Goal: Communication & Community: Answer question/provide support

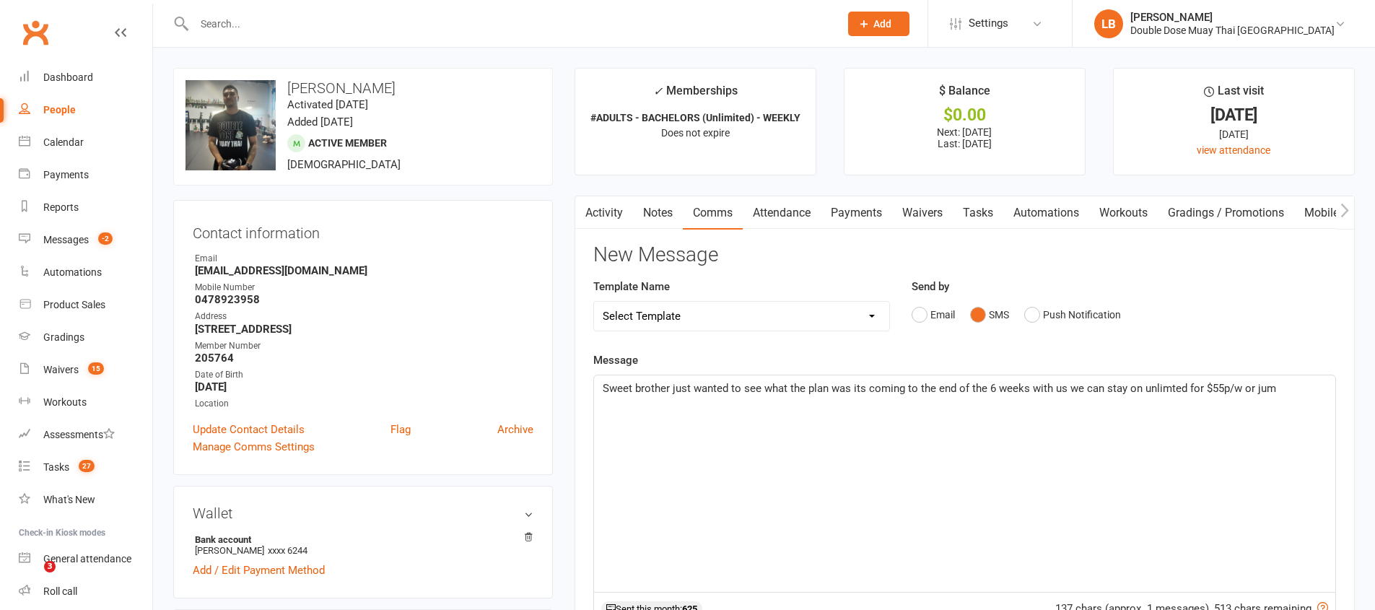
click at [90, 242] on link "Messages -2" at bounding box center [86, 240] width 134 height 32
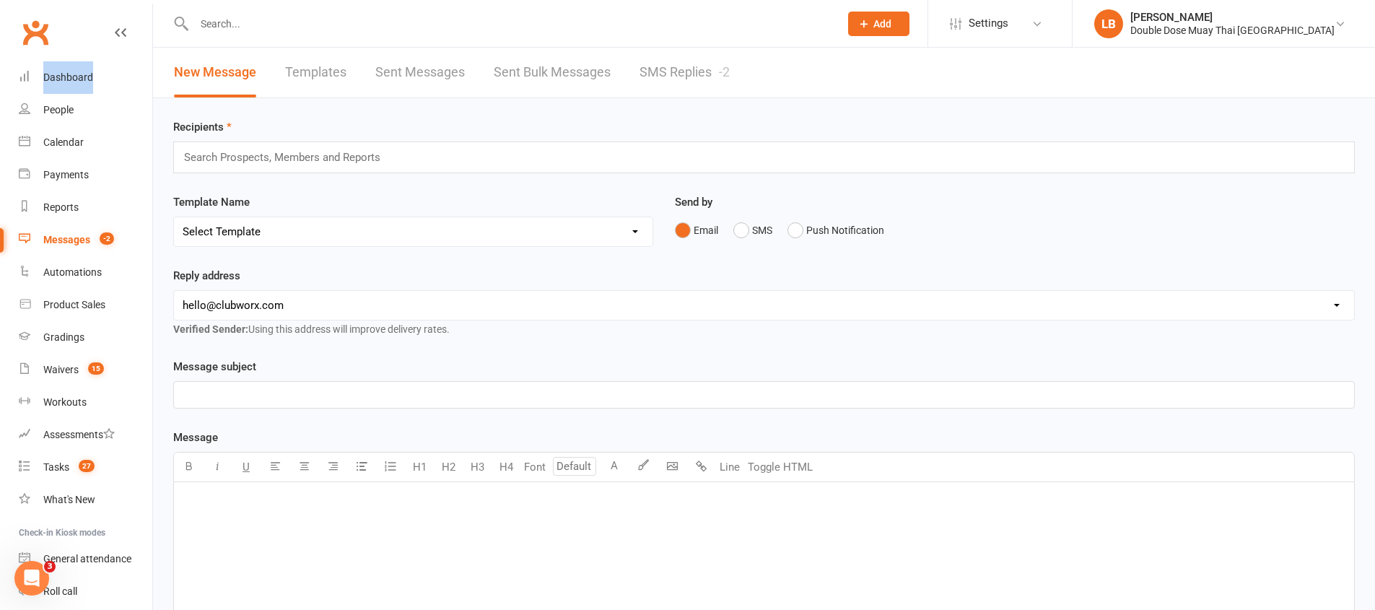
click at [717, 69] on link "SMS Replies -2" at bounding box center [685, 73] width 90 height 50
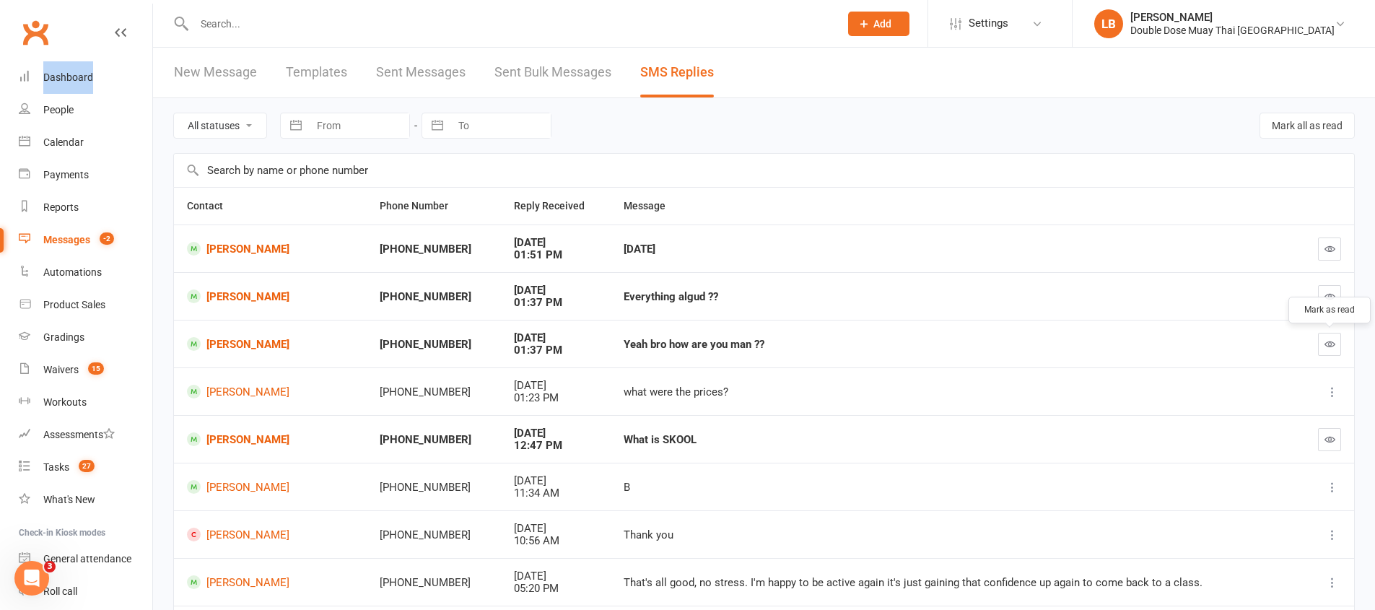
click at [1323, 348] on button "button" at bounding box center [1329, 344] width 23 height 23
click at [1341, 300] on td at bounding box center [1327, 296] width 56 height 48
click at [1335, 297] on icon "button" at bounding box center [1330, 296] width 11 height 11
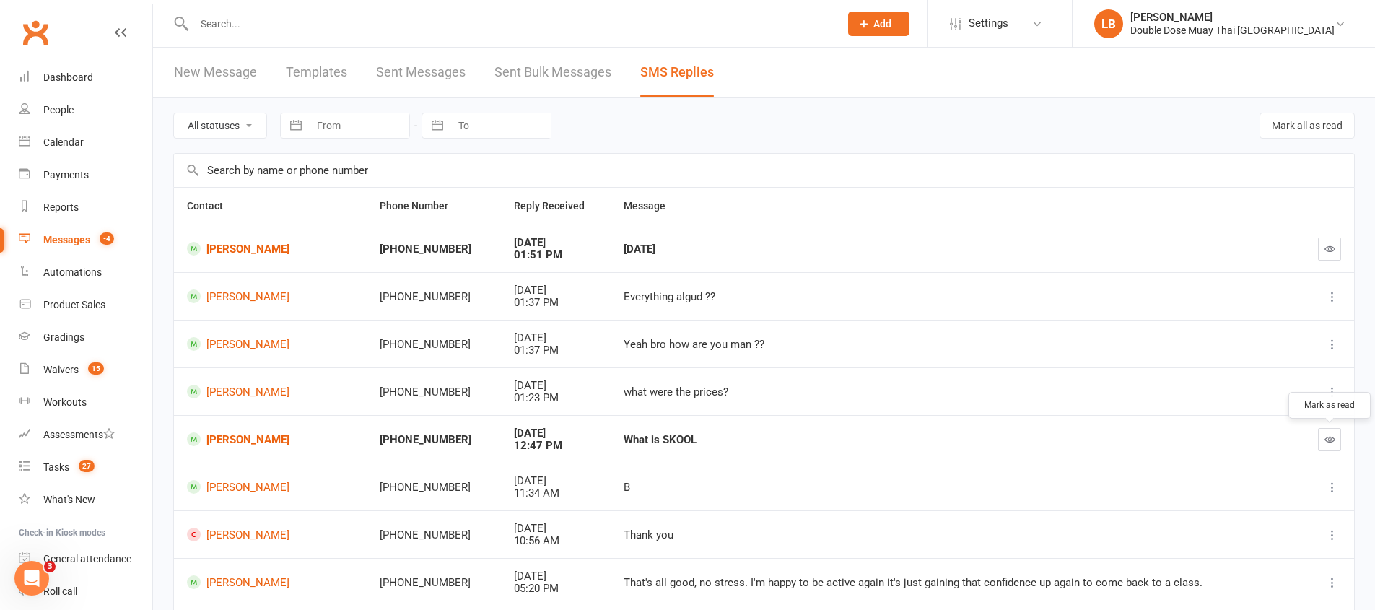
click at [1326, 430] on button "button" at bounding box center [1329, 439] width 23 height 23
click at [1332, 245] on icon "button" at bounding box center [1330, 248] width 11 height 11
click at [48, 362] on link "Waivers 15" at bounding box center [86, 370] width 134 height 32
select select "100"
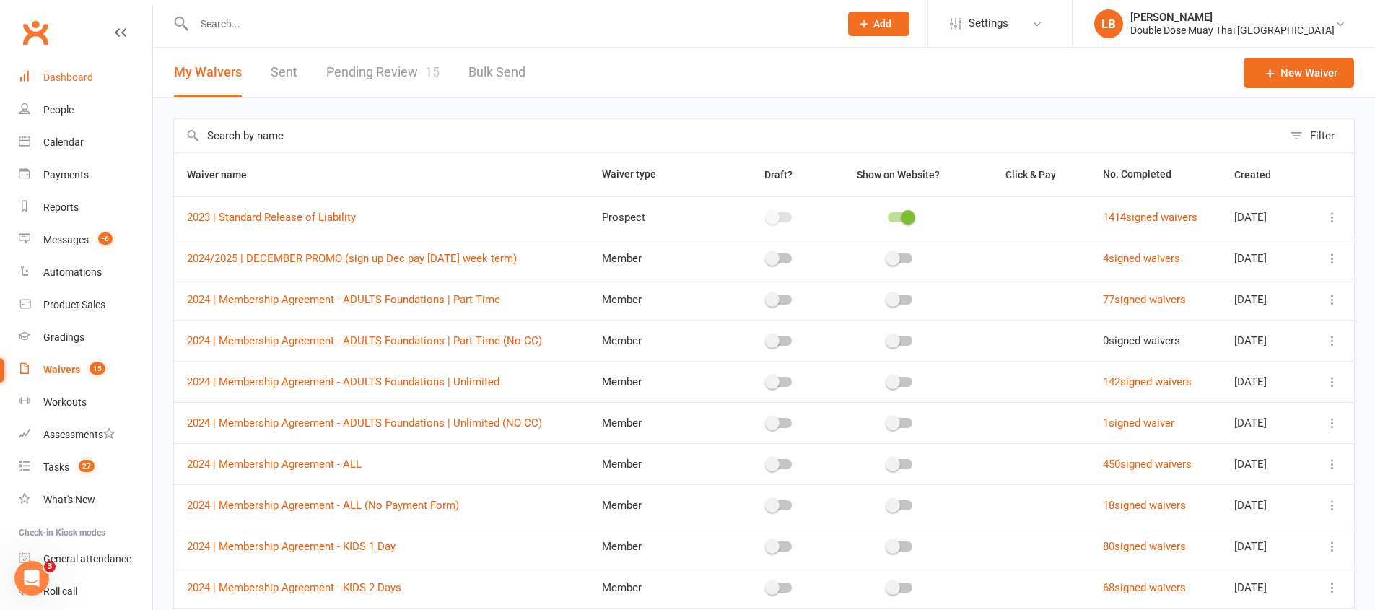
click at [107, 72] on link "Dashboard" at bounding box center [86, 77] width 134 height 32
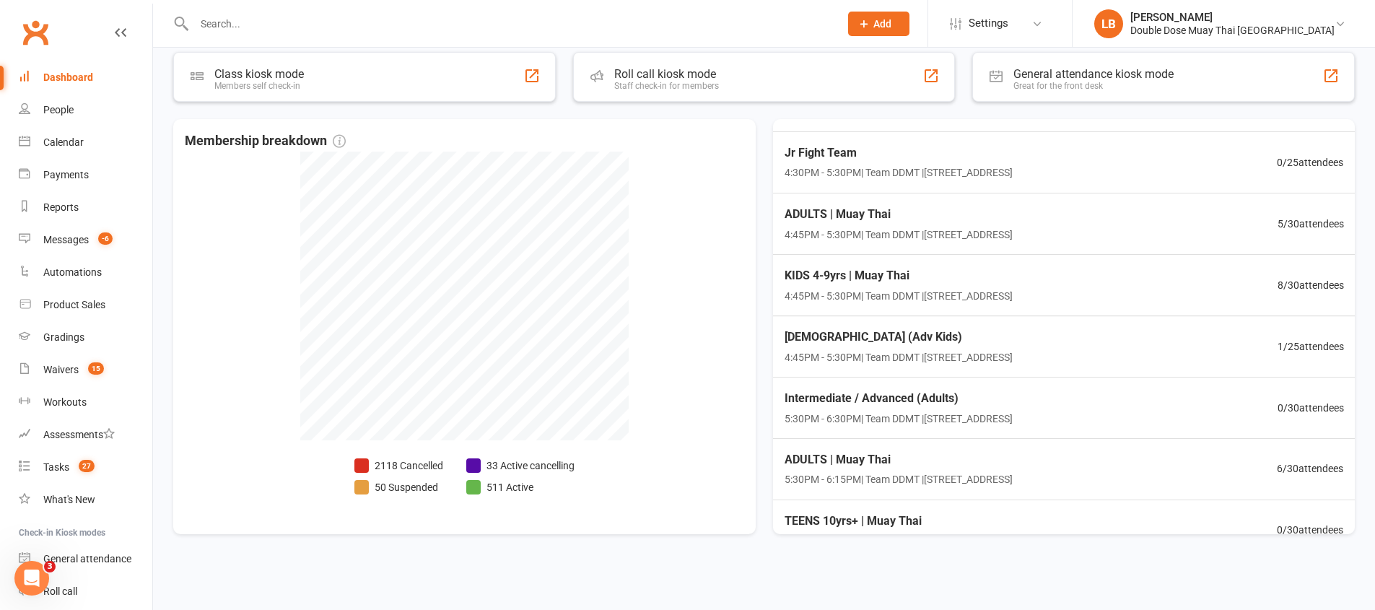
scroll to position [186, 0]
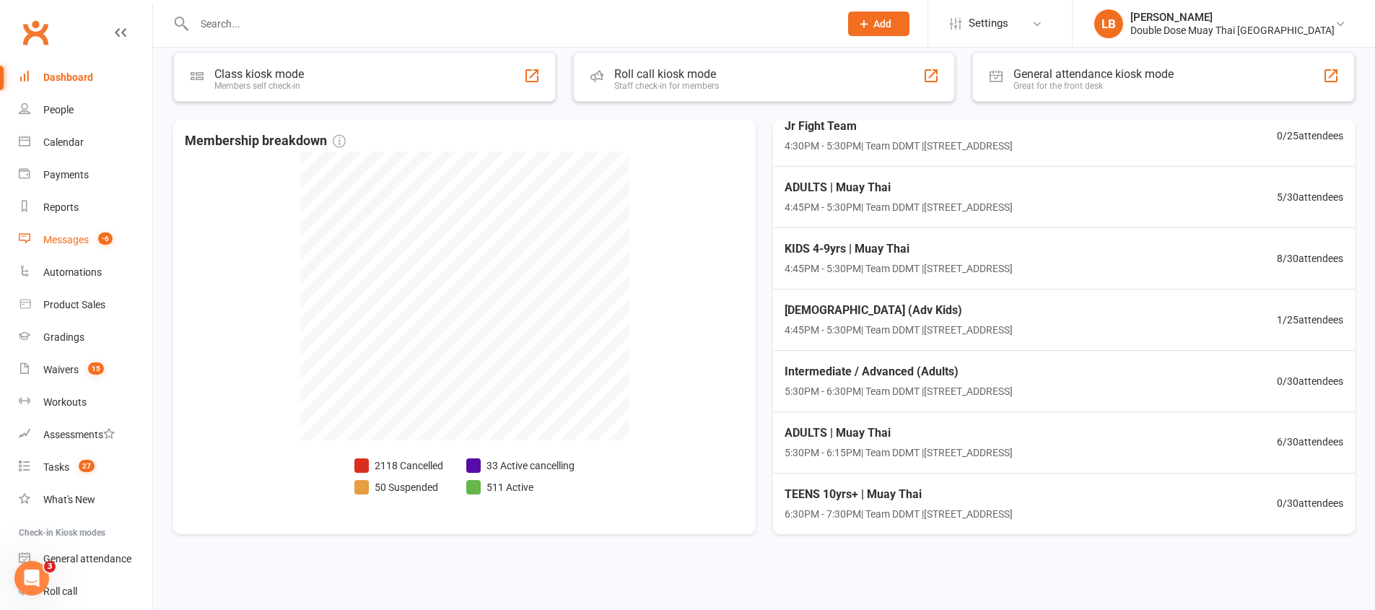
click at [91, 236] on link "Messages -6" at bounding box center [86, 240] width 134 height 32
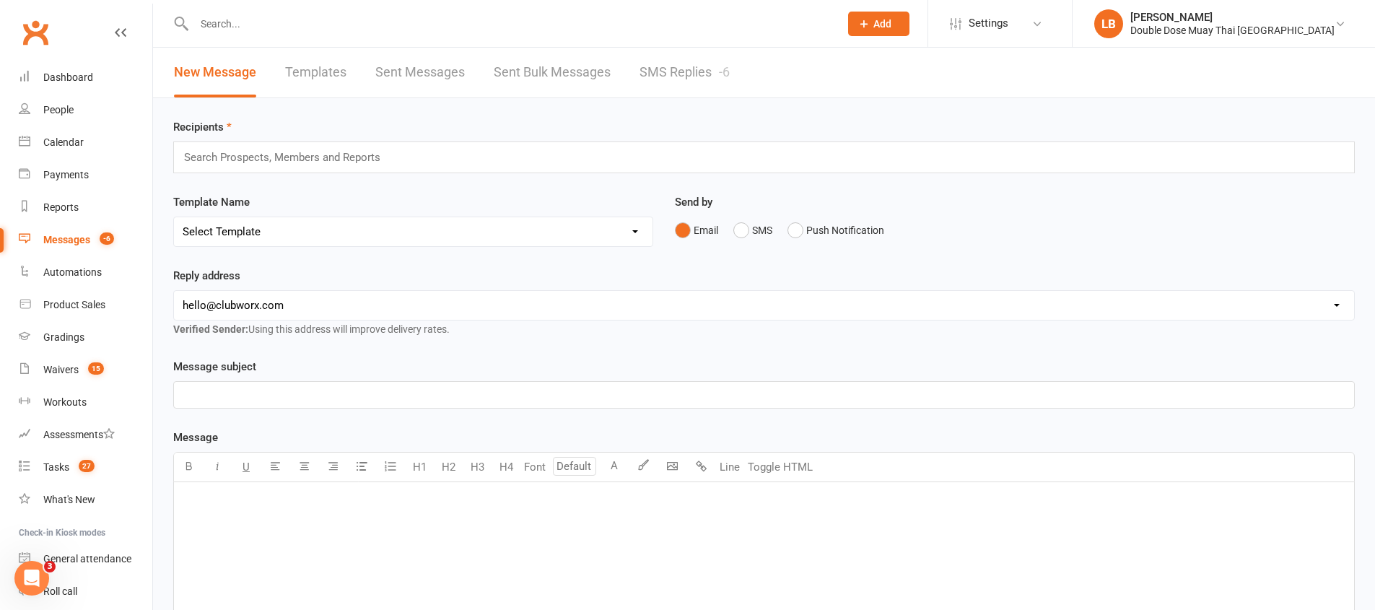
click at [670, 63] on link "SMS Replies -6" at bounding box center [685, 73] width 90 height 50
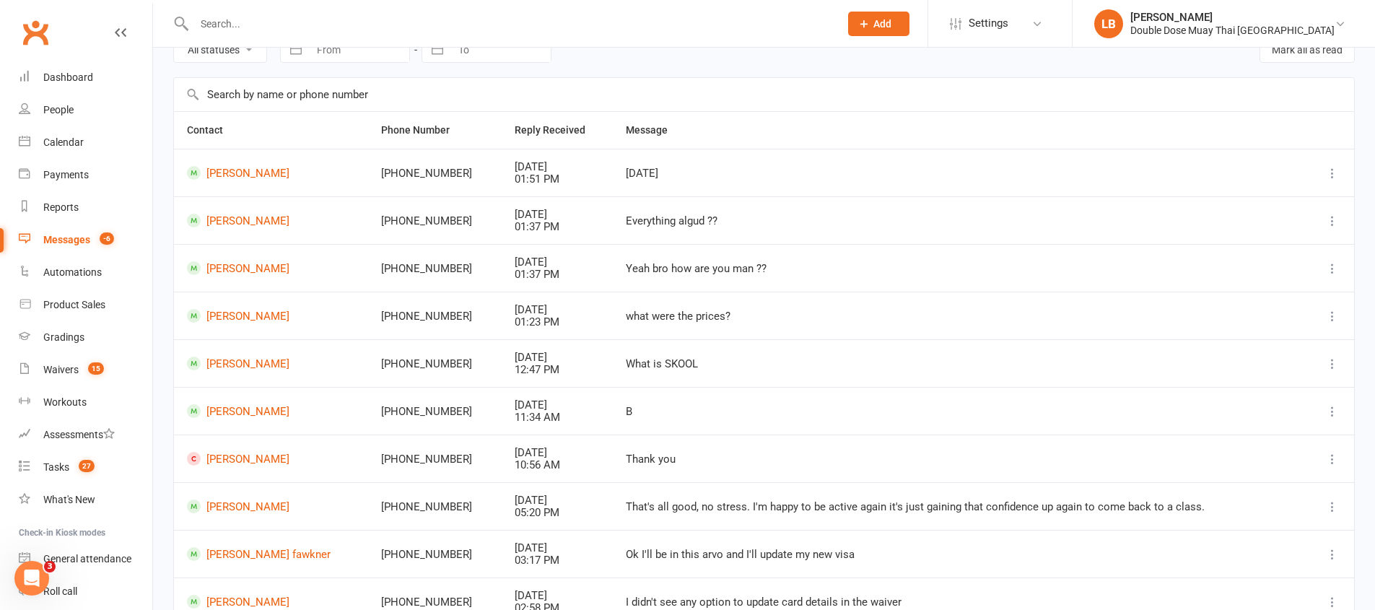
scroll to position [199, 0]
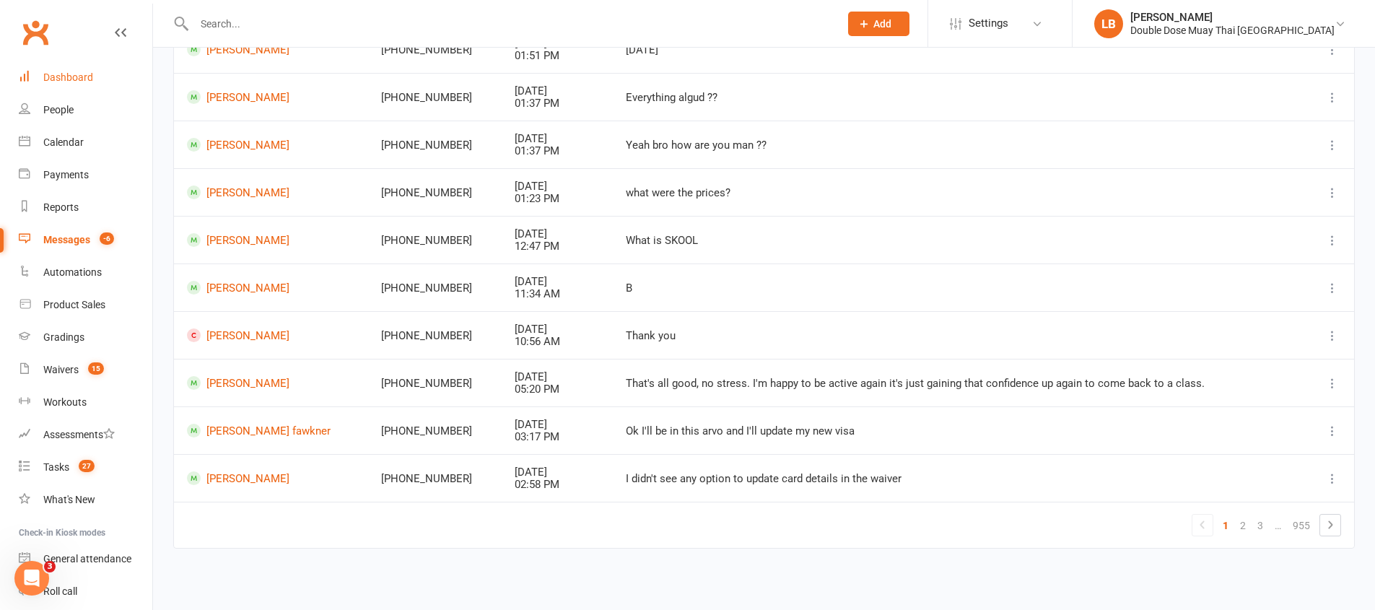
click at [64, 78] on div "Dashboard" at bounding box center [68, 77] width 50 height 12
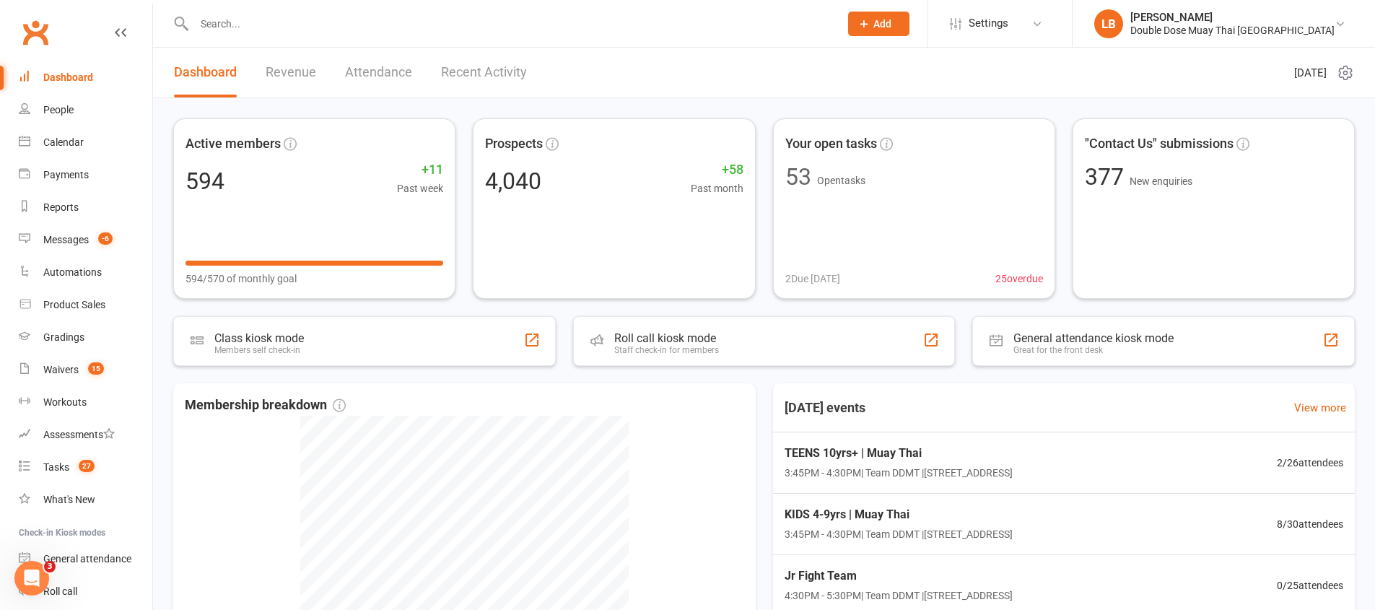
click at [252, 29] on input "text" at bounding box center [510, 24] width 640 height 20
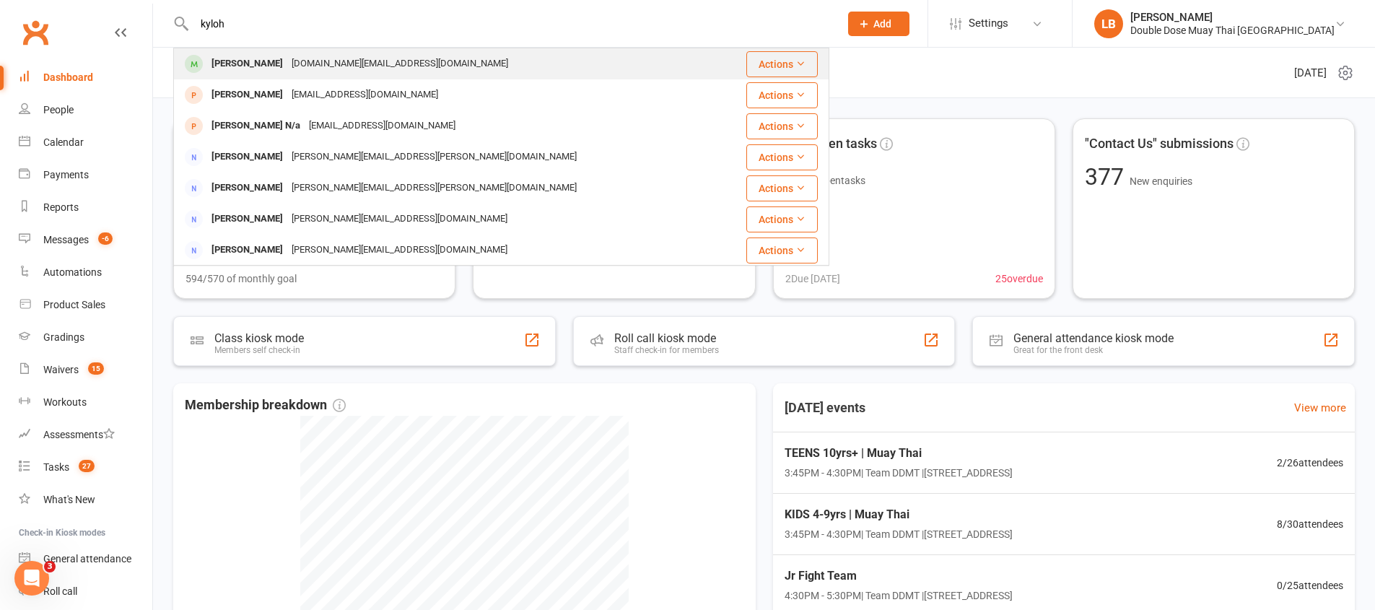
type input "kyloh"
click at [287, 60] on div "[DOMAIN_NAME][EMAIL_ADDRESS][DOMAIN_NAME]" at bounding box center [399, 63] width 225 height 21
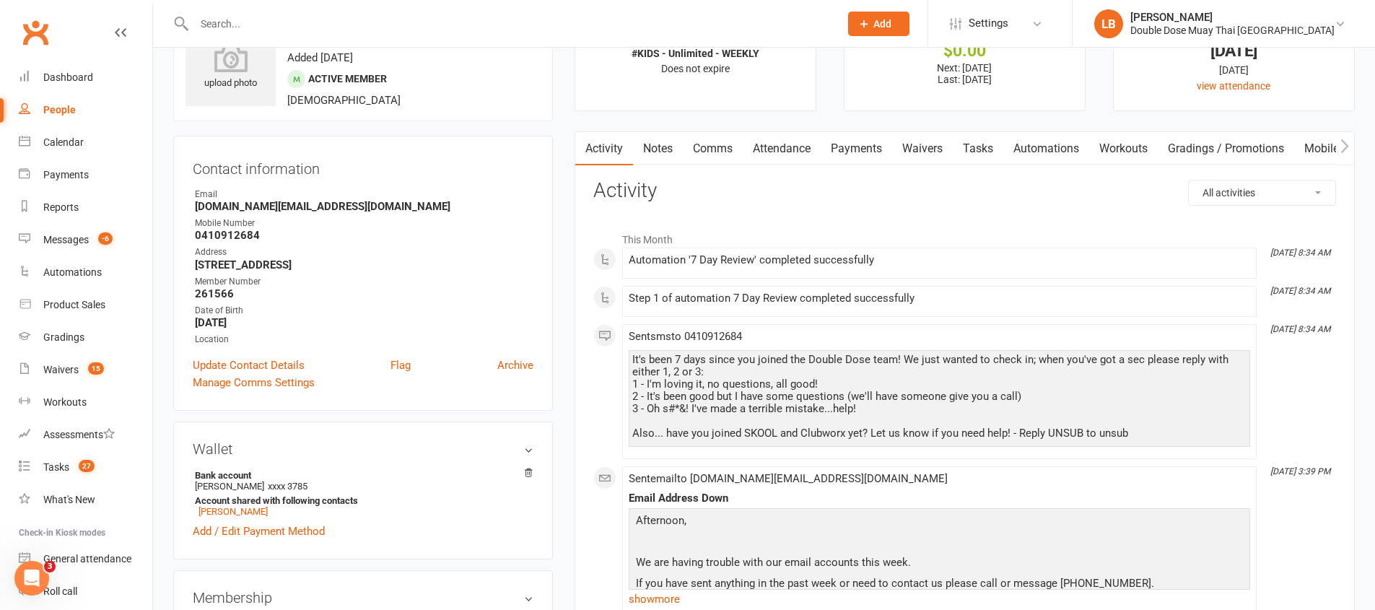
scroll to position [135, 0]
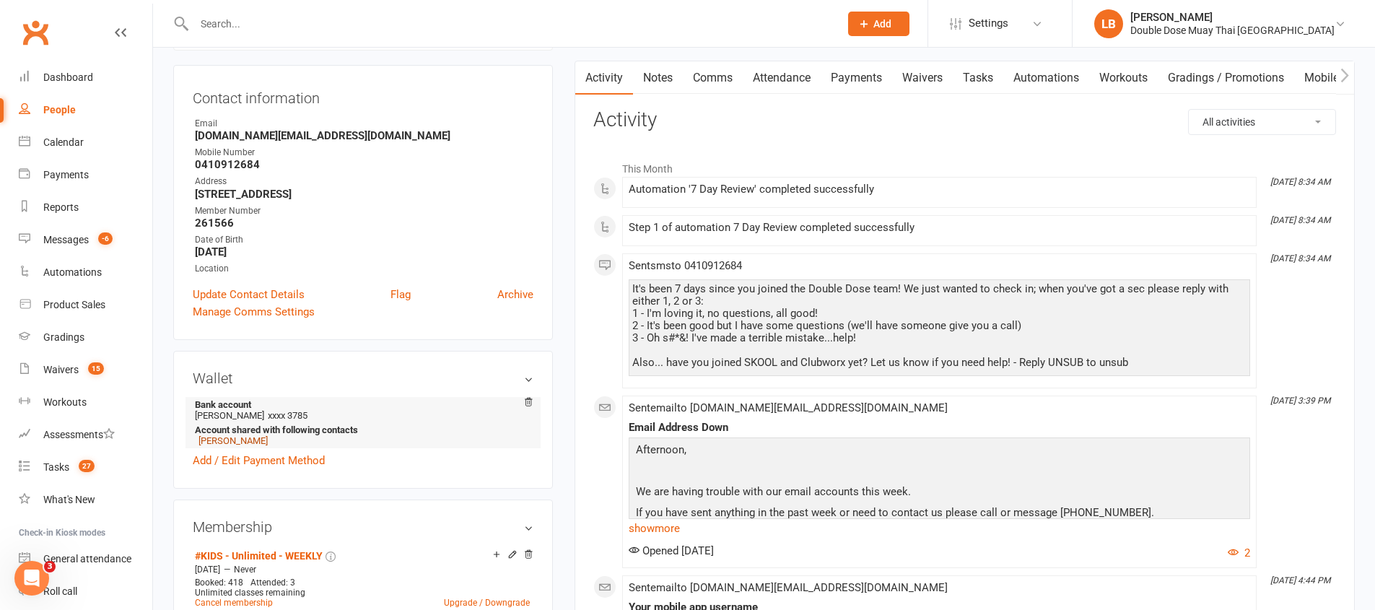
drag, startPoint x: 270, startPoint y: 445, endPoint x: 235, endPoint y: 440, distance: 35.0
click at [235, 440] on li "[PERSON_NAME]" at bounding box center [360, 440] width 331 height 11
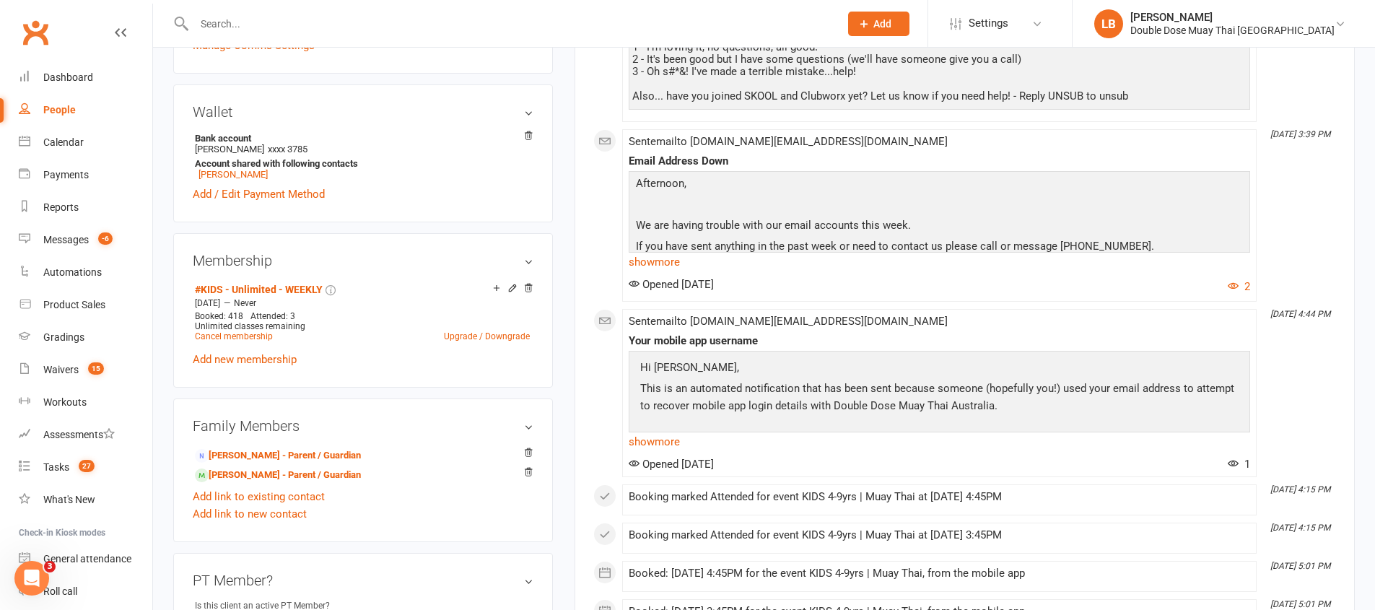
scroll to position [617, 0]
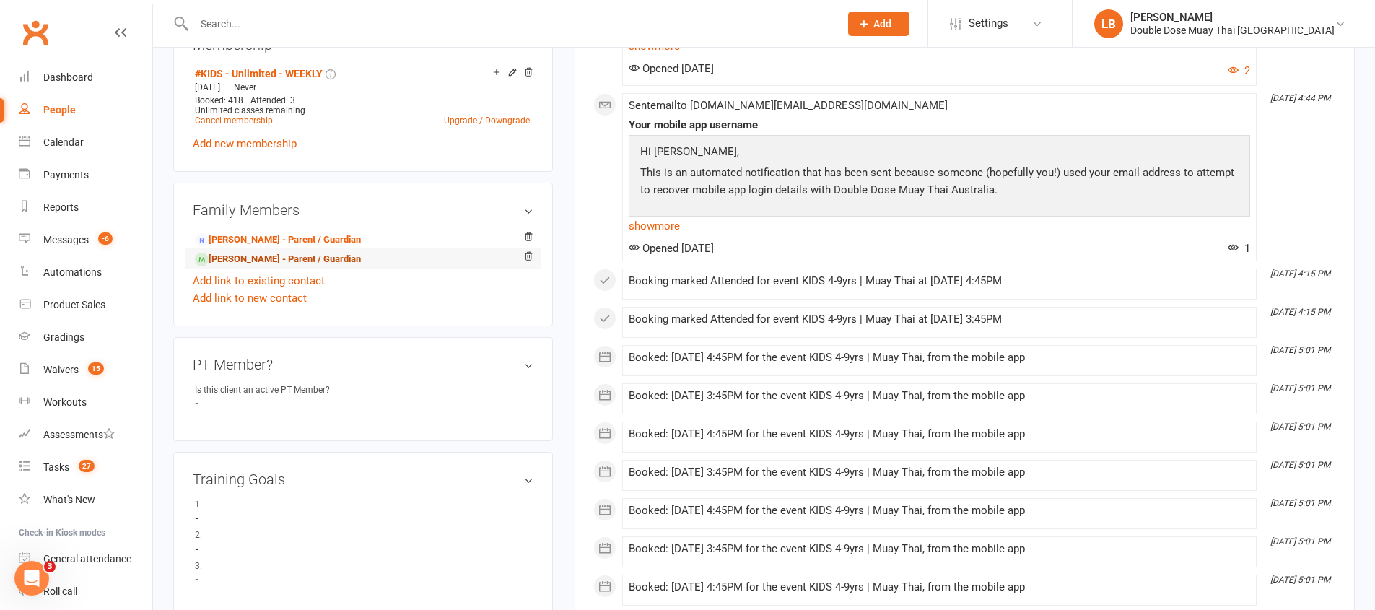
click at [266, 263] on link "[PERSON_NAME] - Parent / Guardian" at bounding box center [278, 259] width 166 height 15
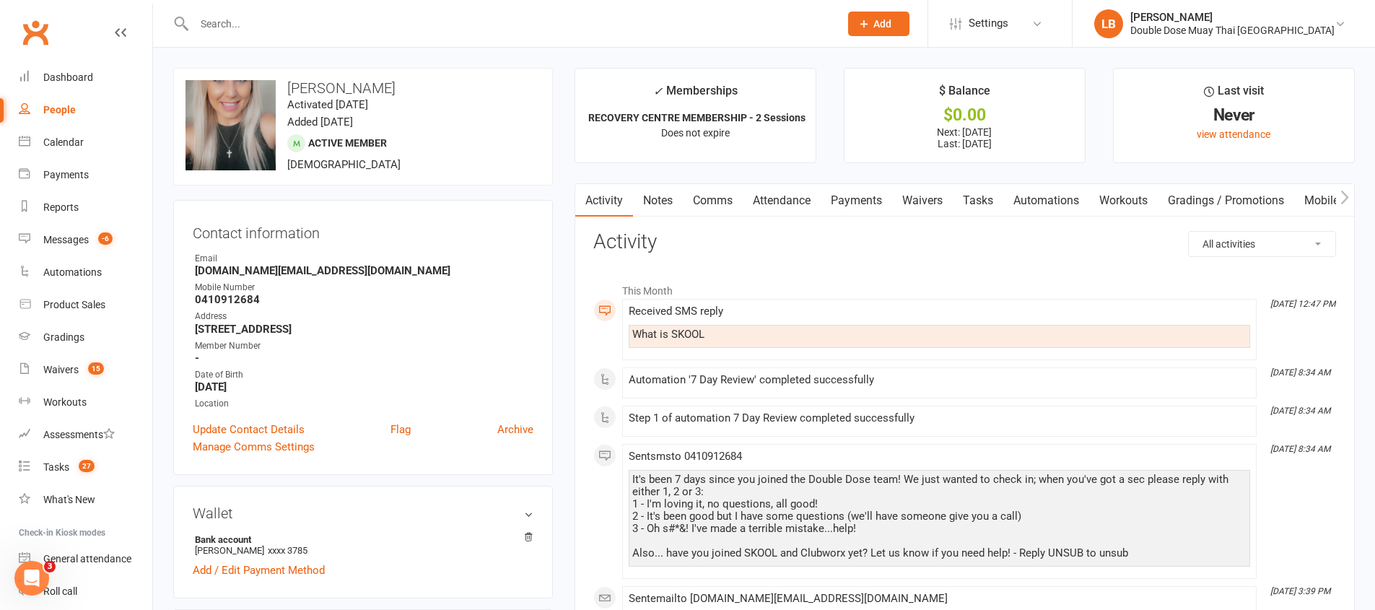
drag, startPoint x: 713, startPoint y: 199, endPoint x: 740, endPoint y: 186, distance: 30.4
click at [713, 199] on link "Comms" at bounding box center [713, 200] width 60 height 33
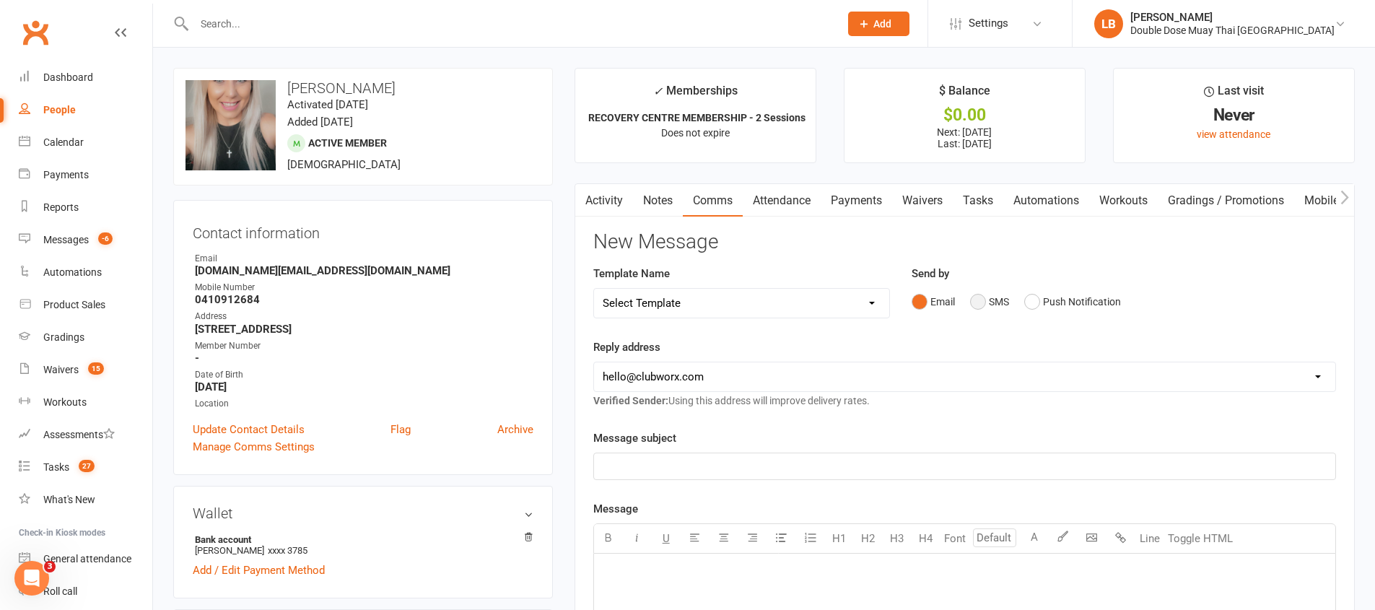
click at [985, 297] on button "SMS" at bounding box center [989, 301] width 39 height 27
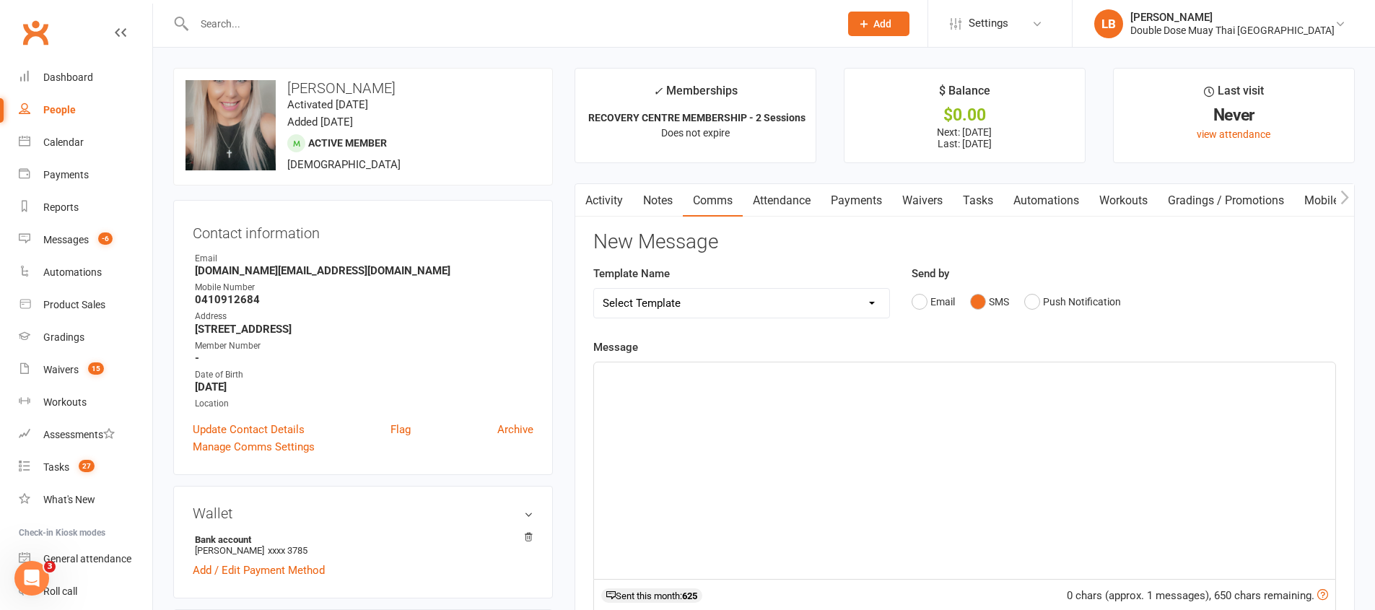
click at [877, 448] on div "﻿" at bounding box center [964, 470] width 741 height 217
click at [604, 378] on span "[URL][DOMAIN_NAME]" at bounding box center [657, 375] width 109 height 13
click at [650, 375] on p "﻿" at bounding box center [965, 375] width 724 height 17
click at [753, 418] on div "to Book recovery center click below and create an acc [URL][DOMAIN_NAME]" at bounding box center [964, 470] width 741 height 217
click at [713, 377] on span "to Book recovery center click below and create an acc" at bounding box center [733, 375] width 261 height 13
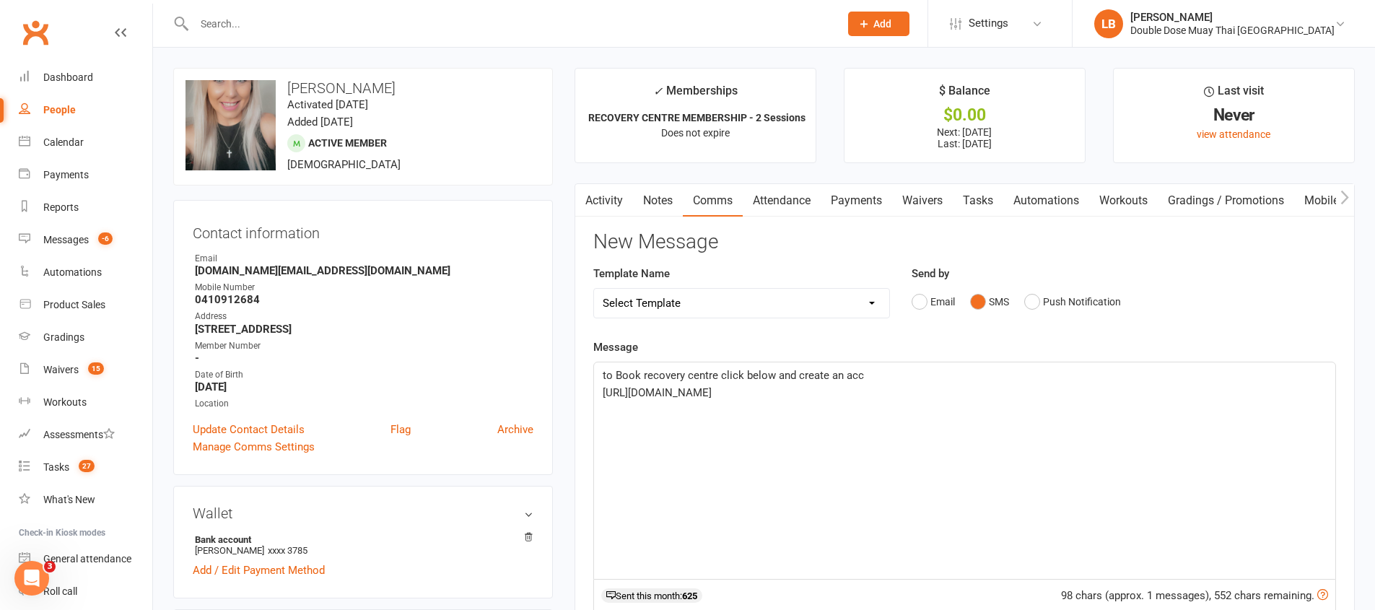
drag, startPoint x: 645, startPoint y: 484, endPoint x: 643, endPoint y: 419, distance: 64.3
click at [647, 484] on div "to Book recovery centre click below and create an acc [URL][DOMAIN_NAME] ﻿" at bounding box center [964, 470] width 741 height 217
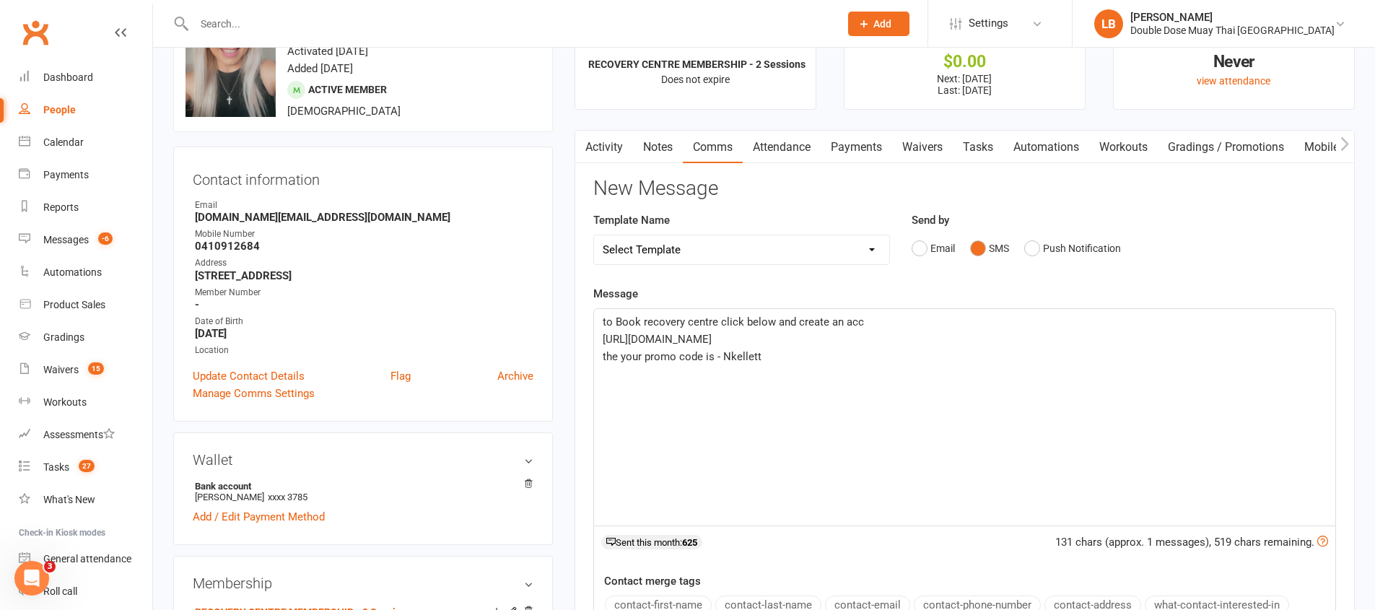
scroll to position [69, 0]
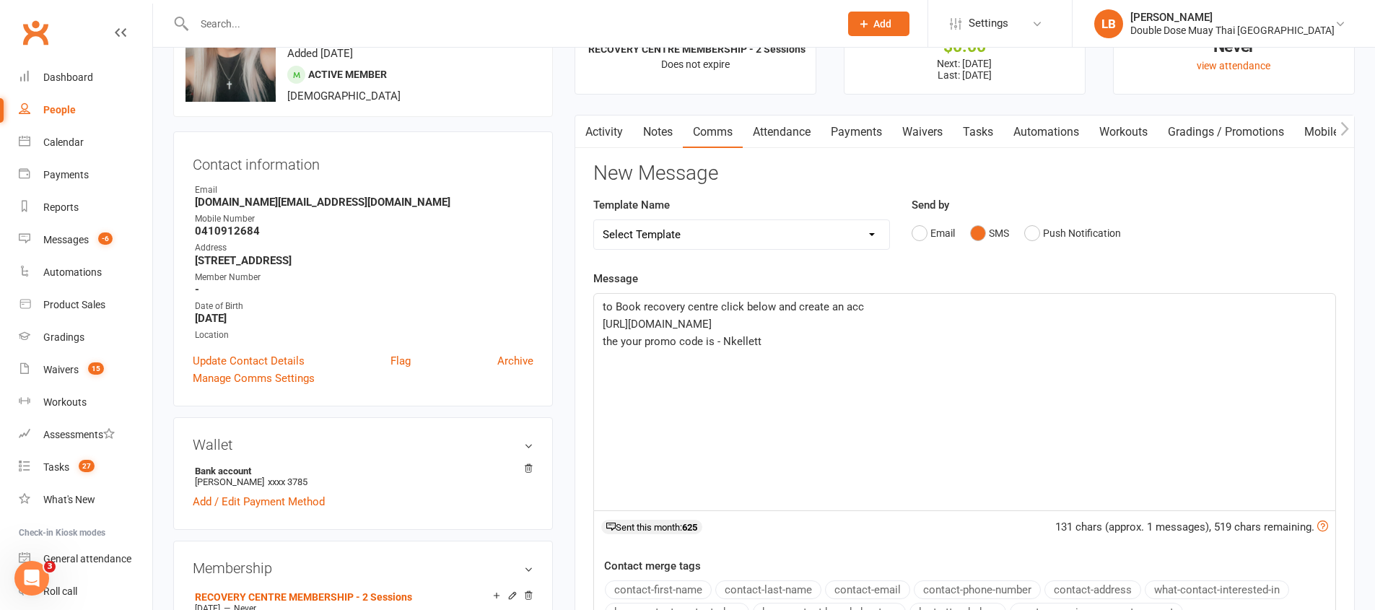
click at [843, 372] on div "to Book recovery centre click below and create an acc [URL][DOMAIN_NAME] the yo…" at bounding box center [964, 402] width 741 height 217
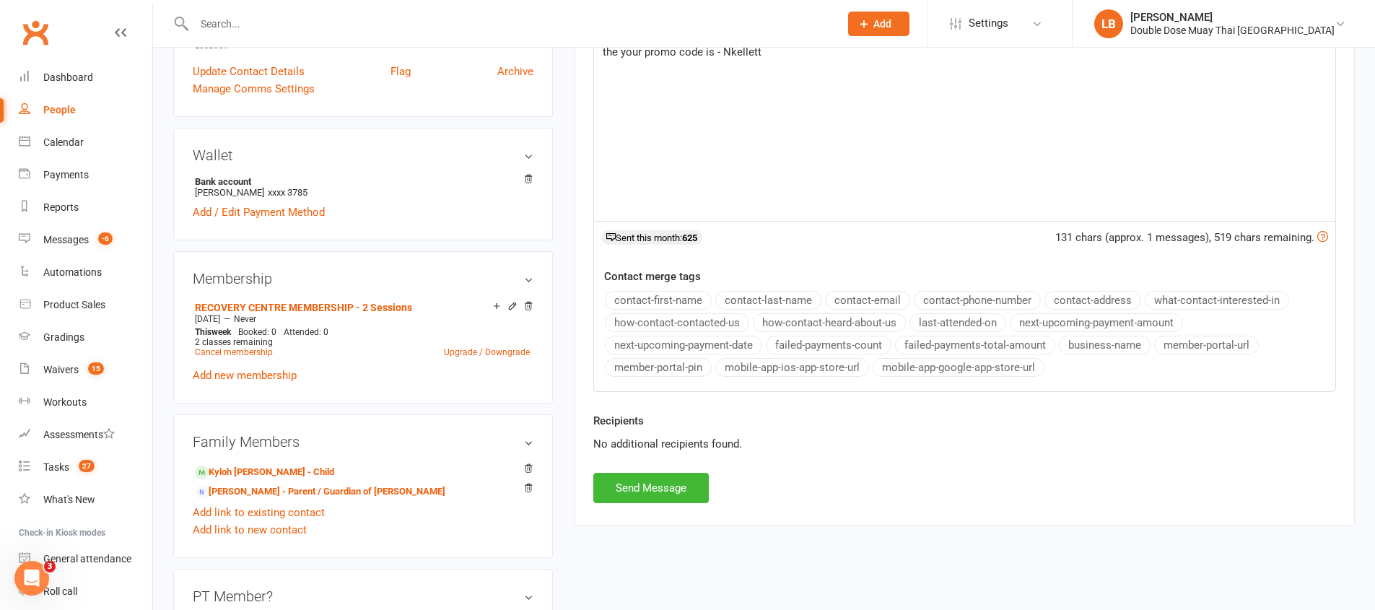
scroll to position [537, 0]
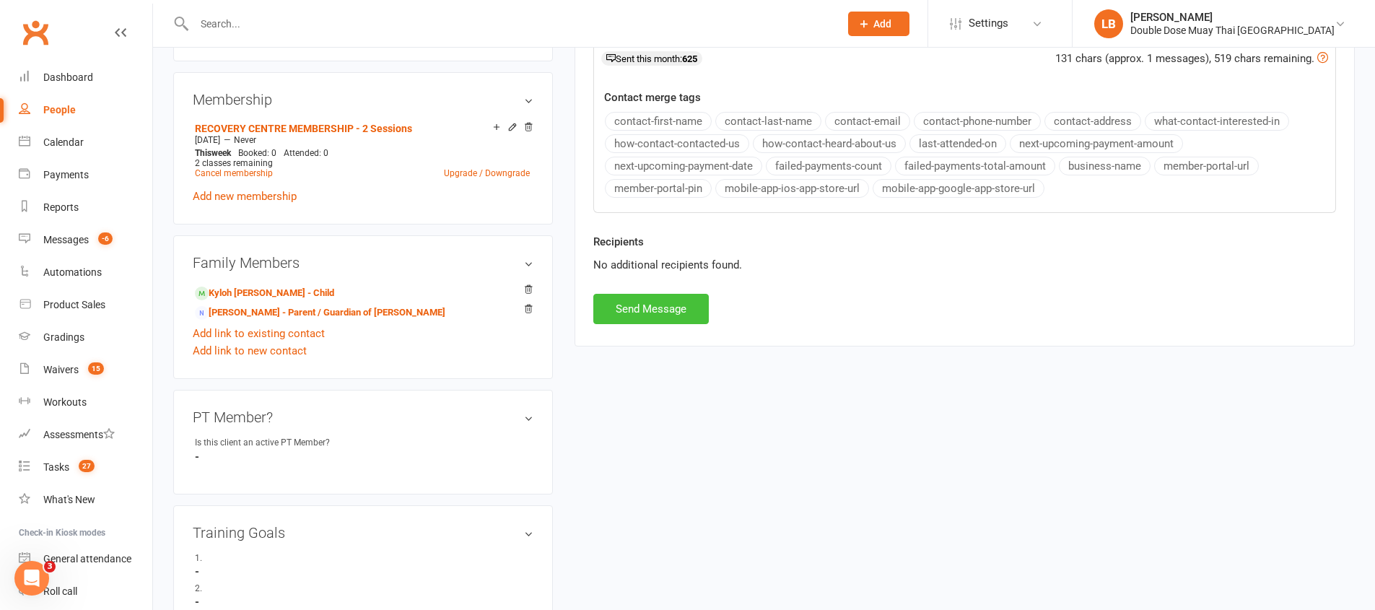
click at [640, 318] on button "Send Message" at bounding box center [651, 309] width 116 height 30
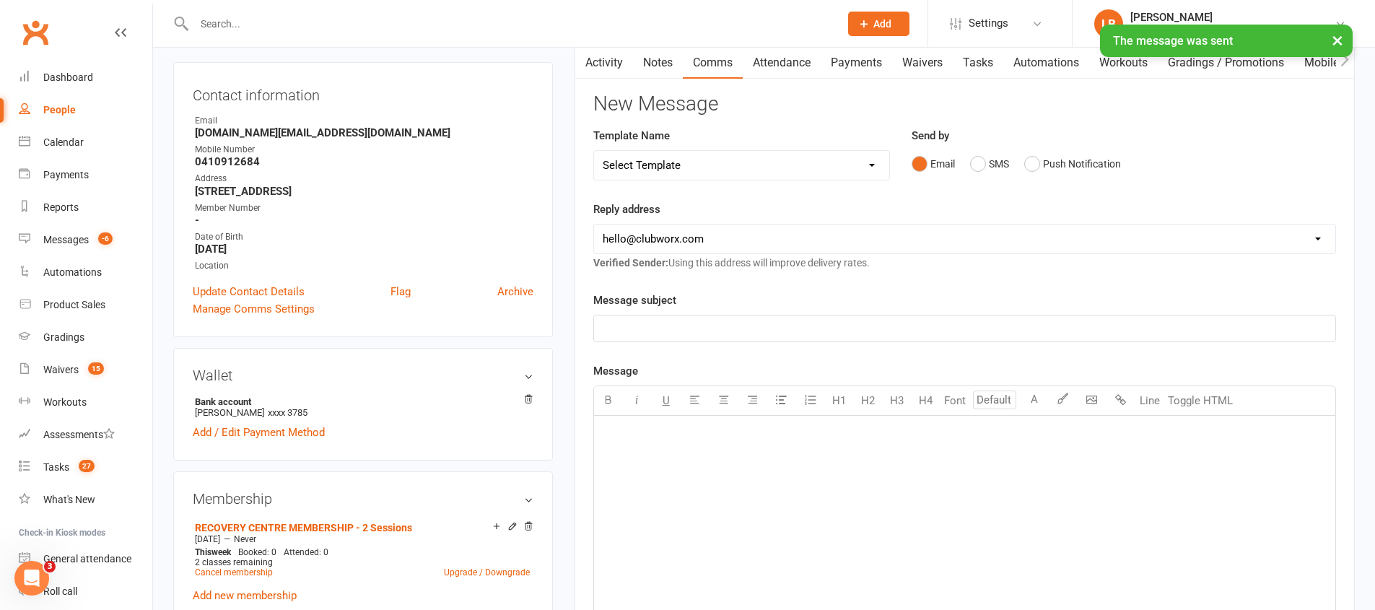
scroll to position [0, 0]
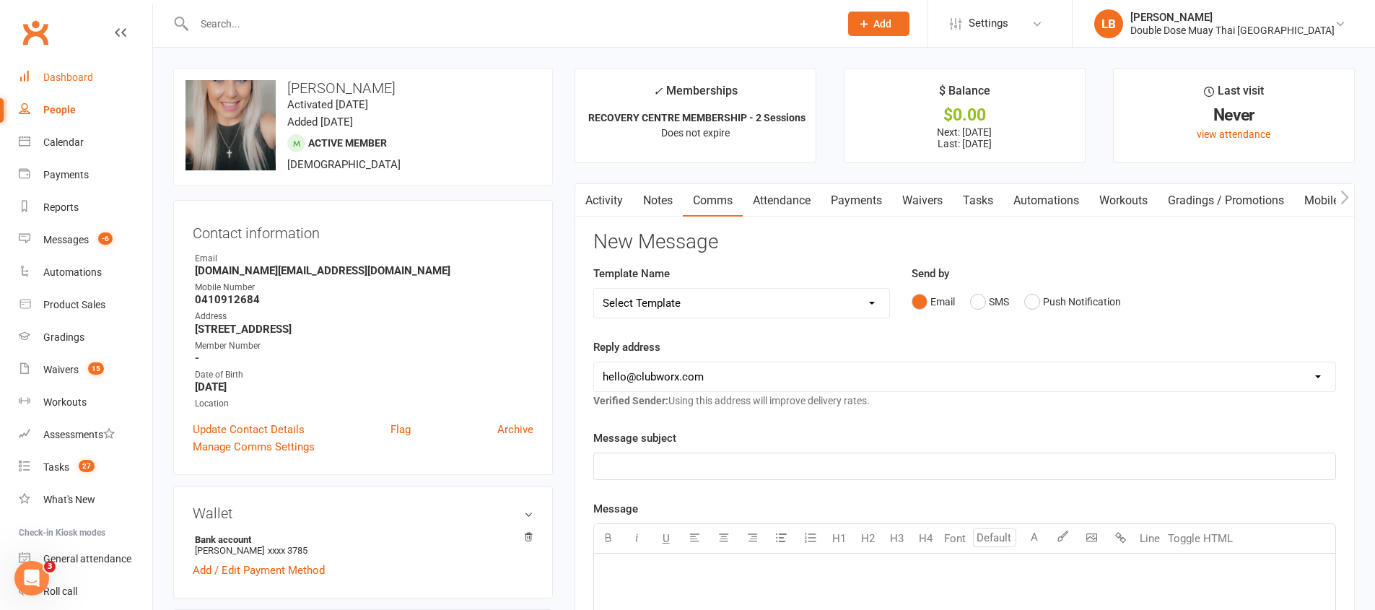
click at [59, 73] on div "Dashboard" at bounding box center [68, 77] width 50 height 12
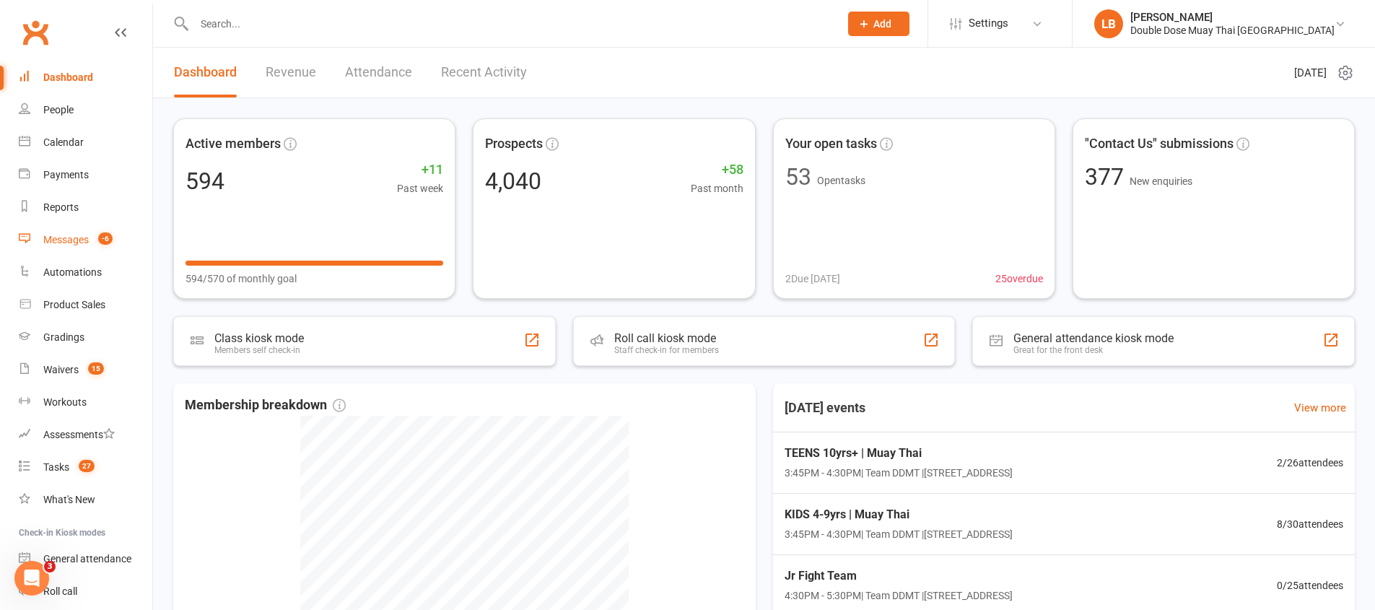
click at [104, 242] on span "-6" at bounding box center [105, 238] width 14 height 12
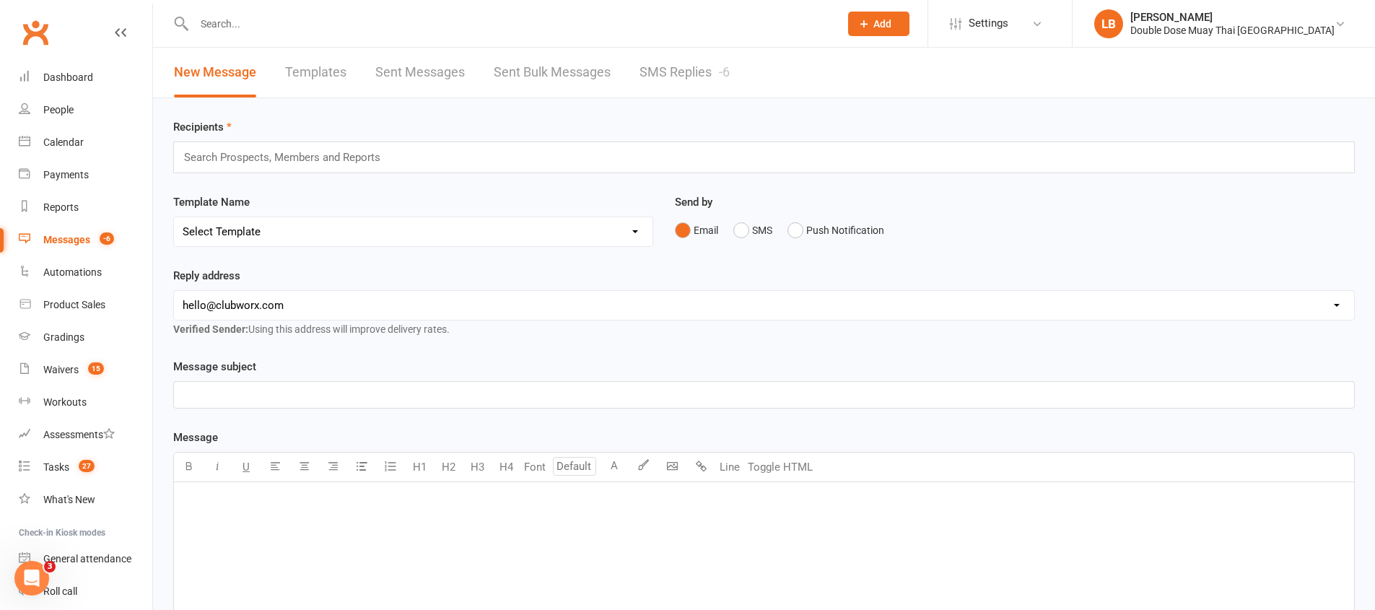
click at [683, 72] on link "SMS Replies -6" at bounding box center [685, 73] width 90 height 50
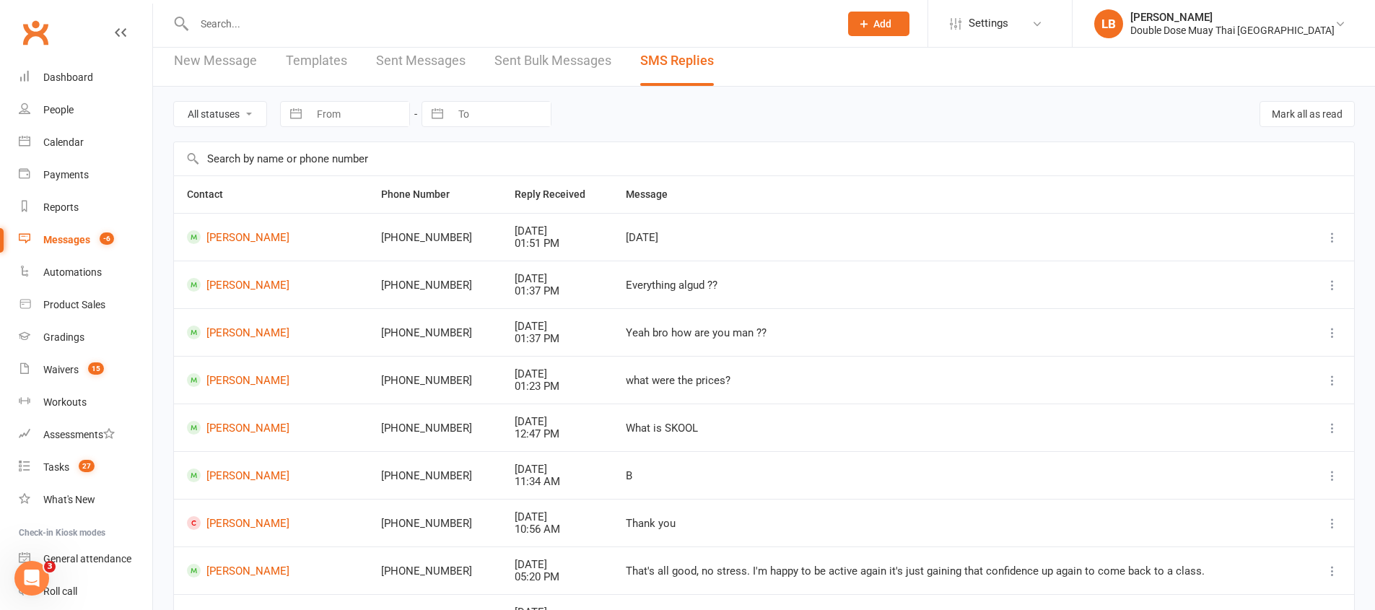
scroll to position [21, 0]
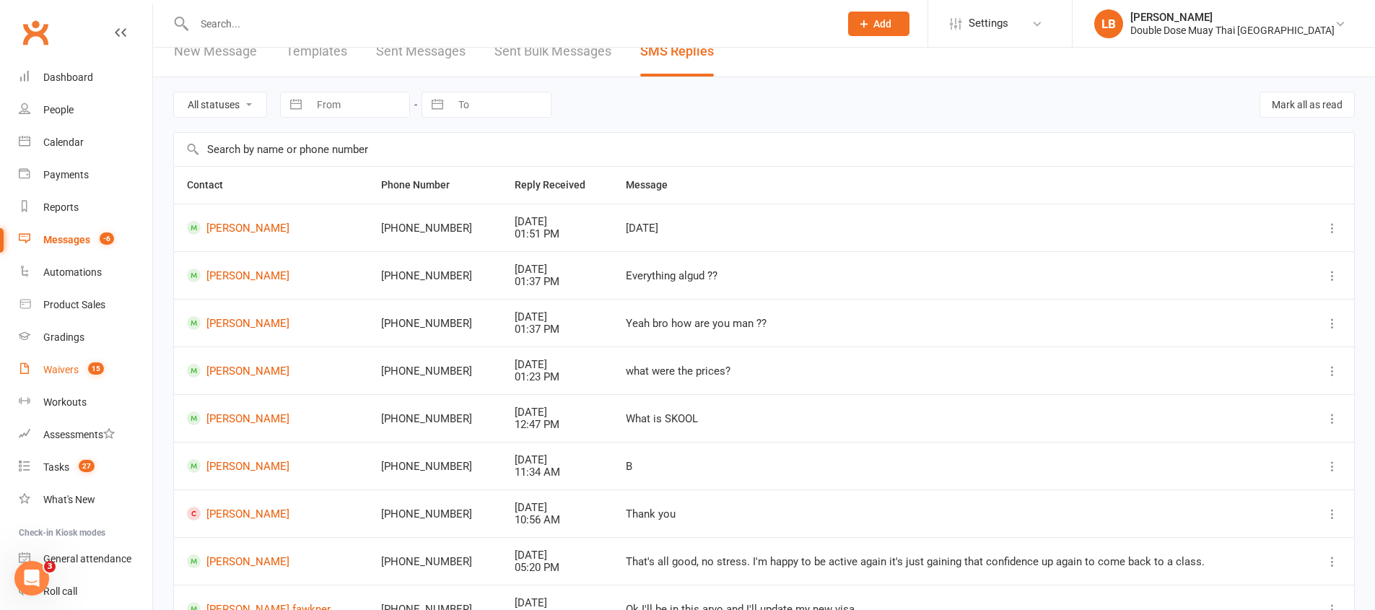
click at [87, 381] on link "Waivers 15" at bounding box center [86, 370] width 134 height 32
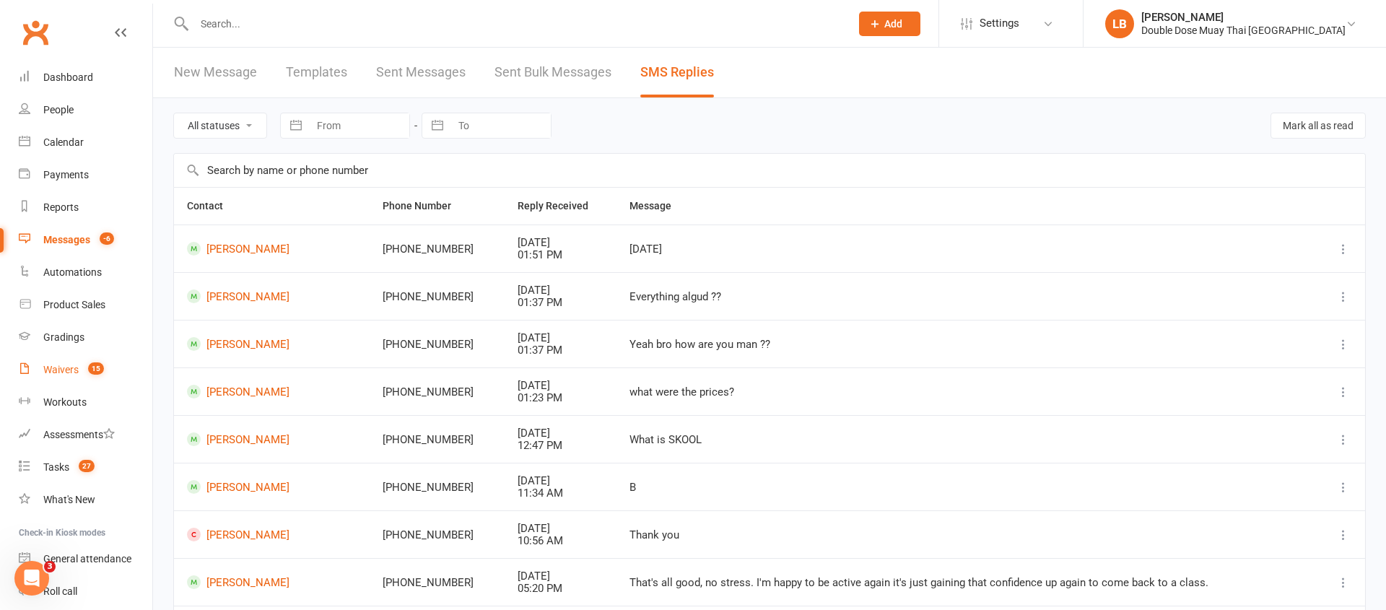
select select "100"
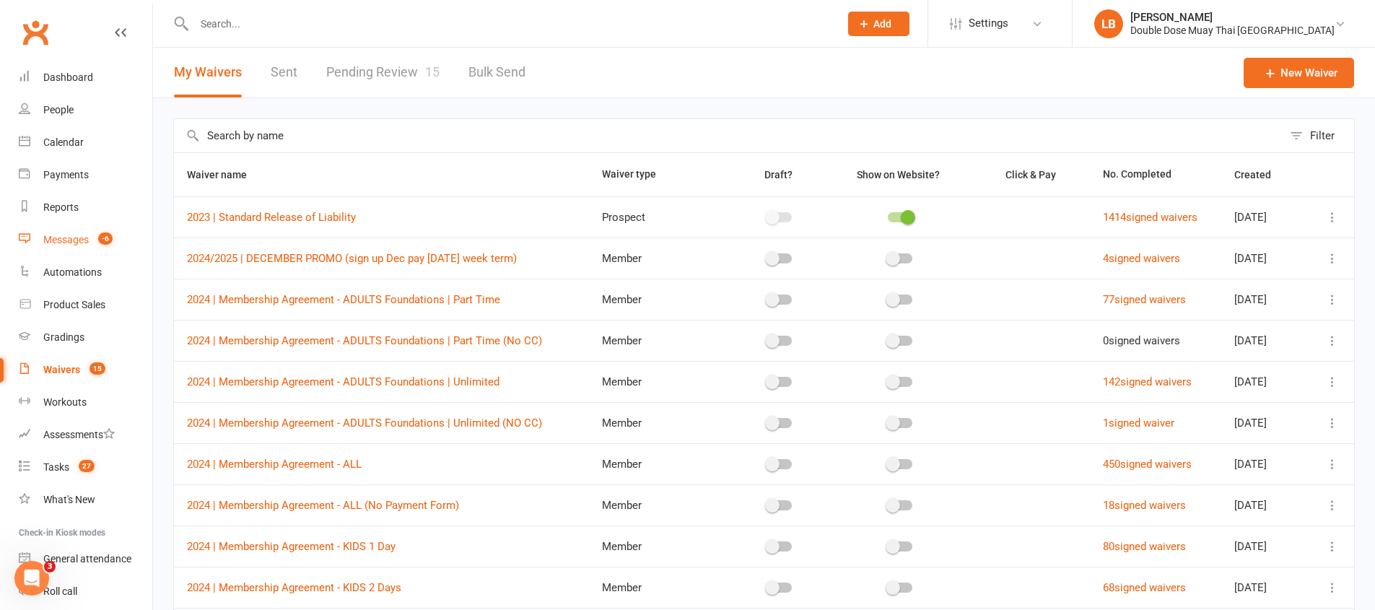
click at [106, 238] on span "-6" at bounding box center [105, 238] width 14 height 12
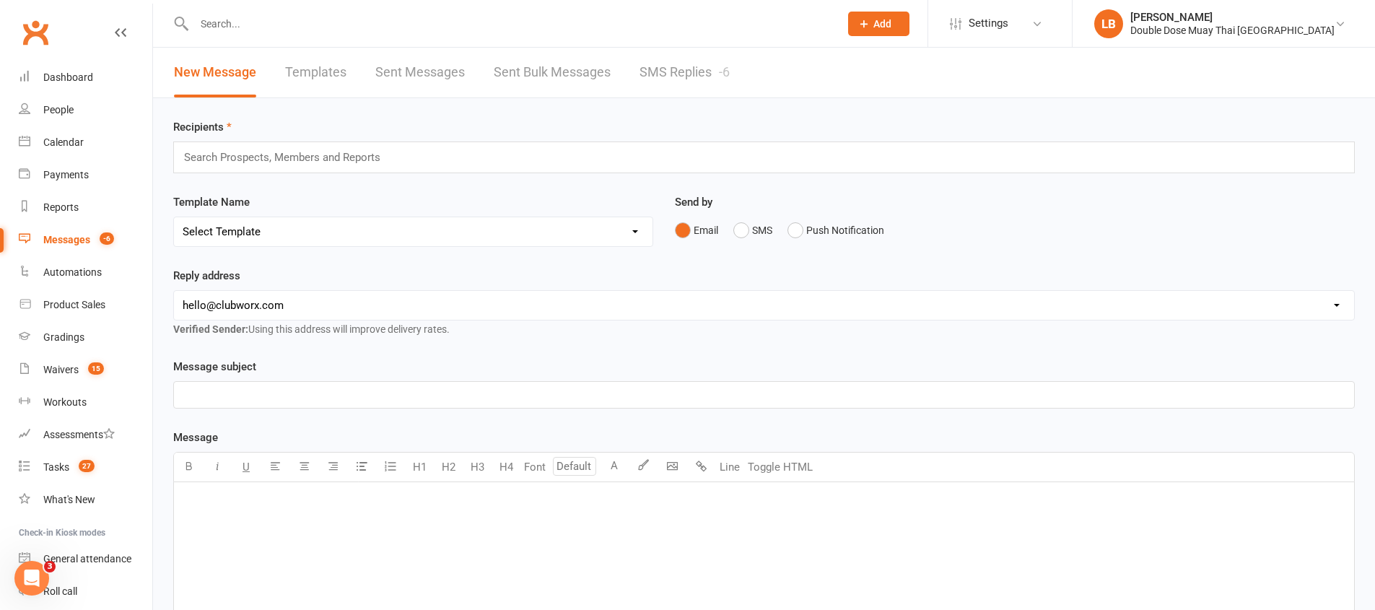
click at [713, 82] on link "SMS Replies -6" at bounding box center [685, 73] width 90 height 50
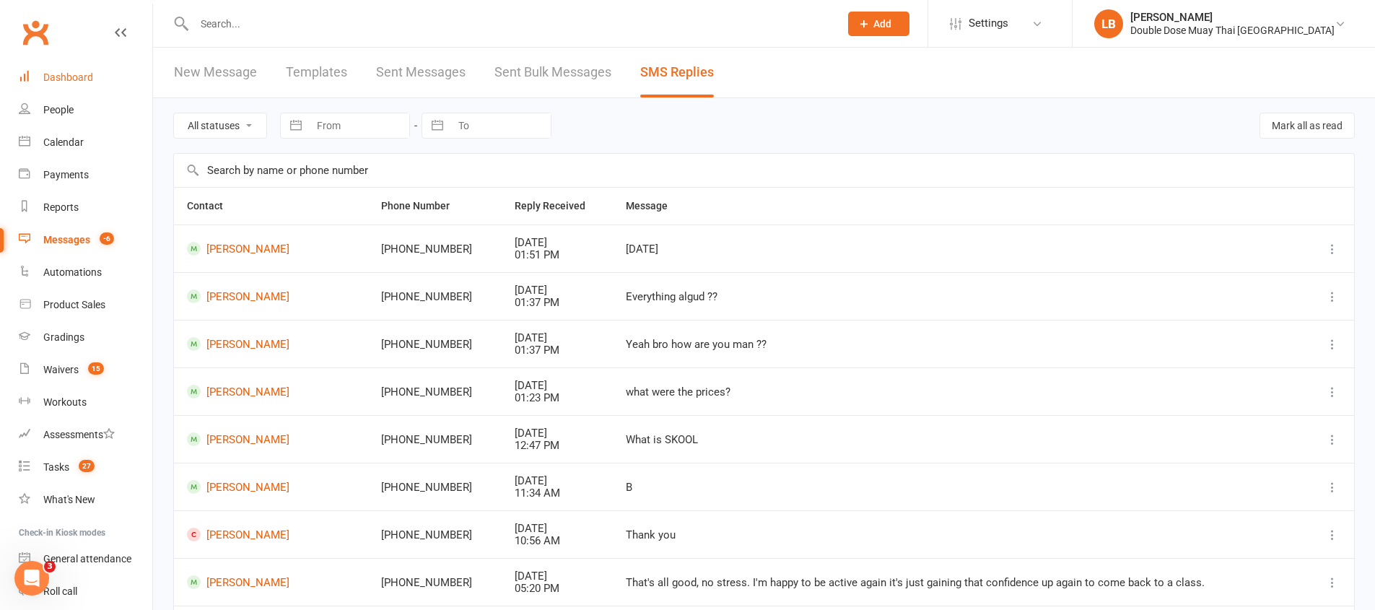
click at [82, 73] on div "Dashboard" at bounding box center [68, 77] width 50 height 12
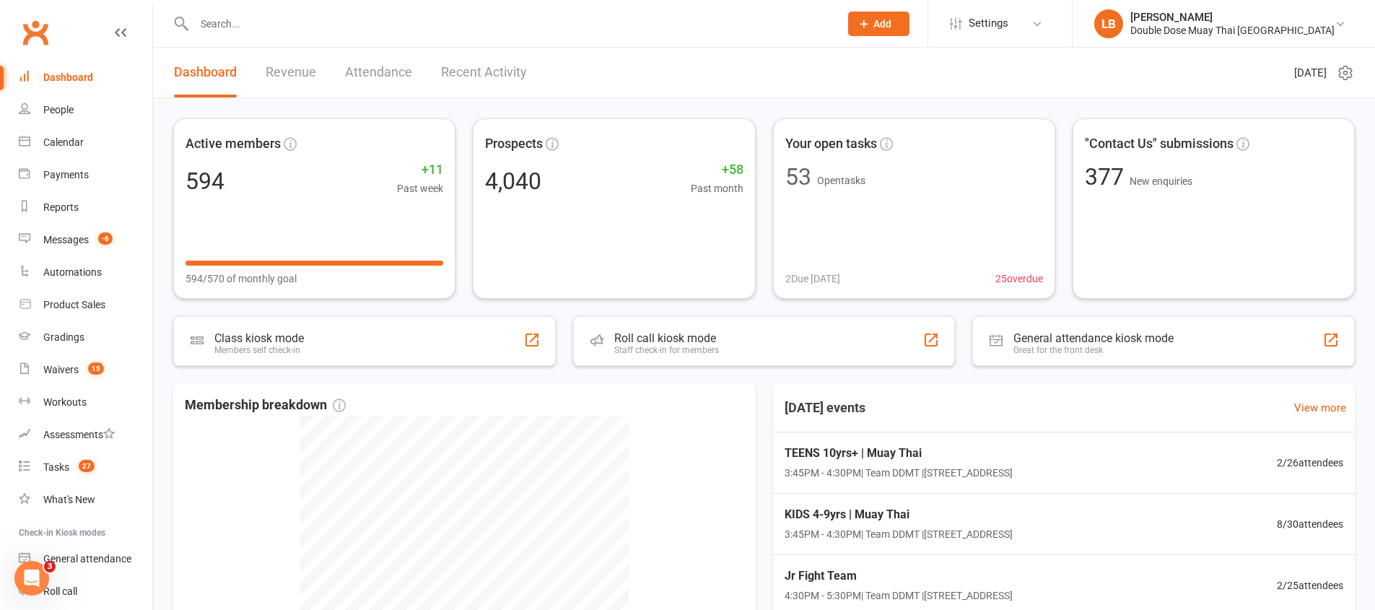
click at [356, 24] on input "text" at bounding box center [510, 24] width 640 height 20
drag, startPoint x: 61, startPoint y: 469, endPoint x: 952, endPoint y: 4, distance: 1004.8
click at [61, 113] on div "People" at bounding box center [58, 110] width 30 height 12
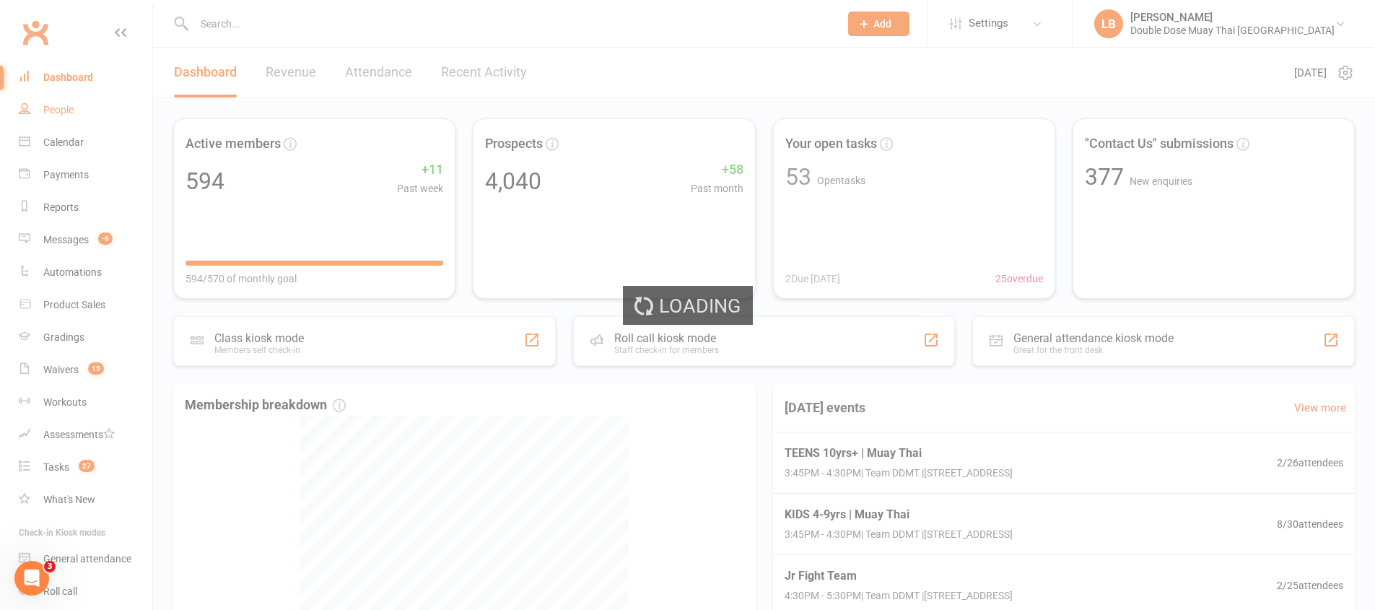
select select "100"
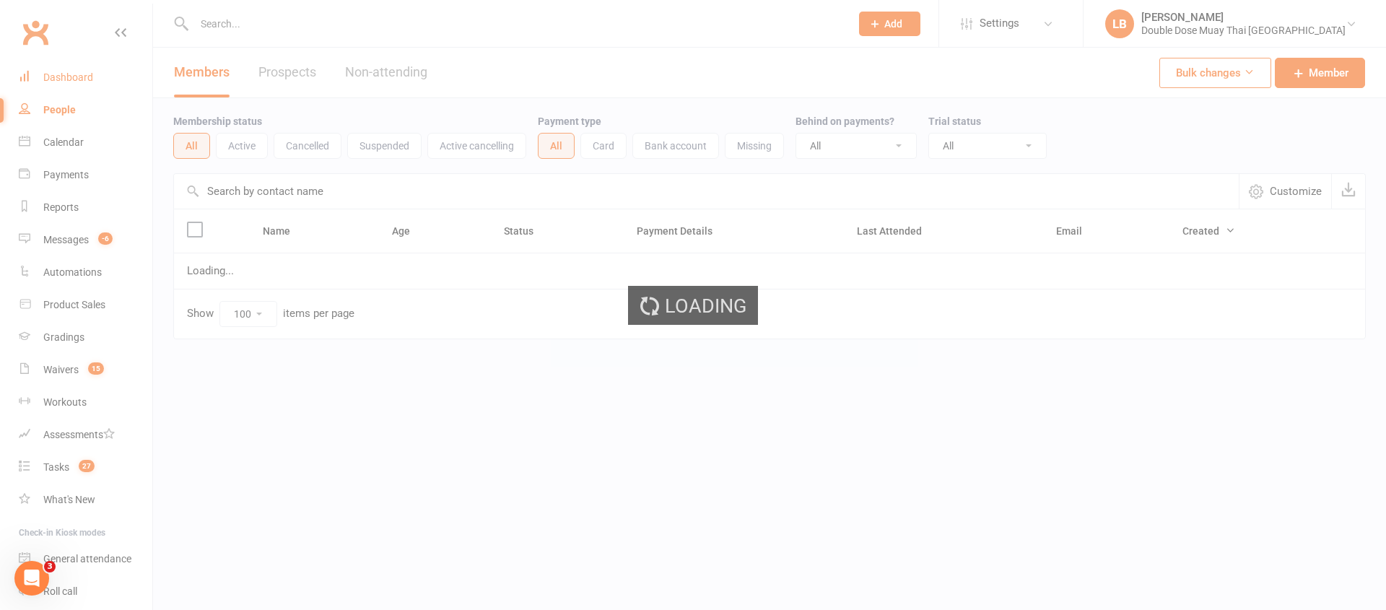
click at [66, 79] on div "Dashboard" at bounding box center [68, 77] width 50 height 12
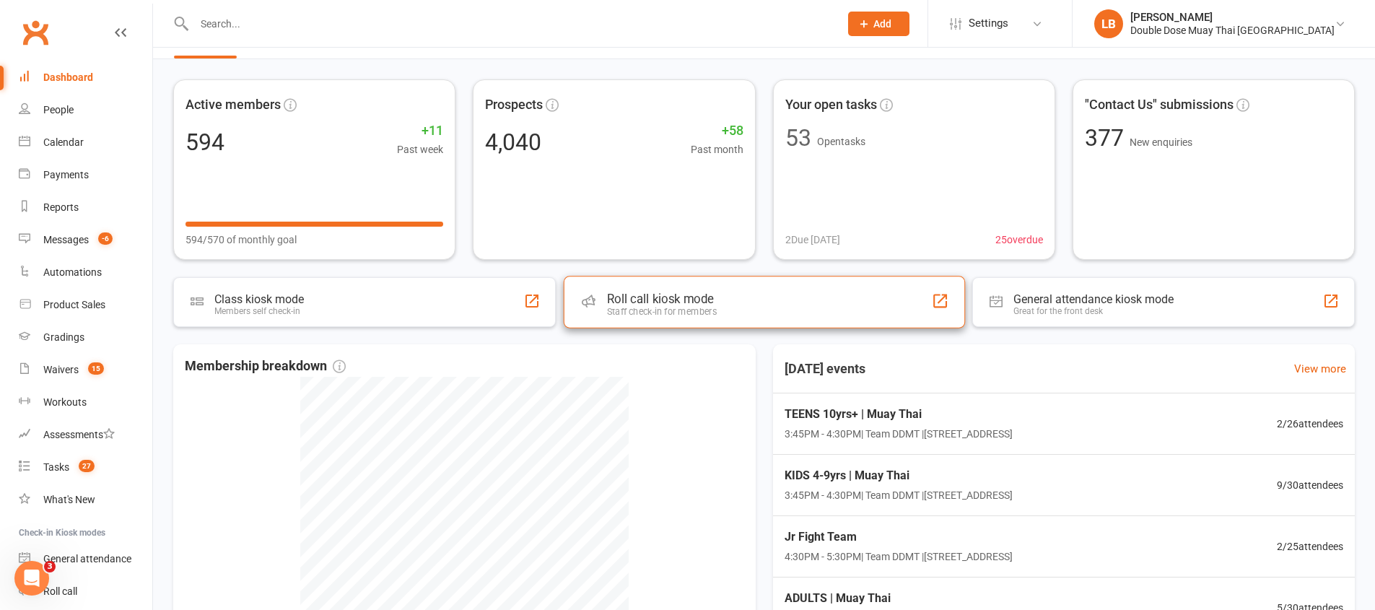
scroll to position [57, 0]
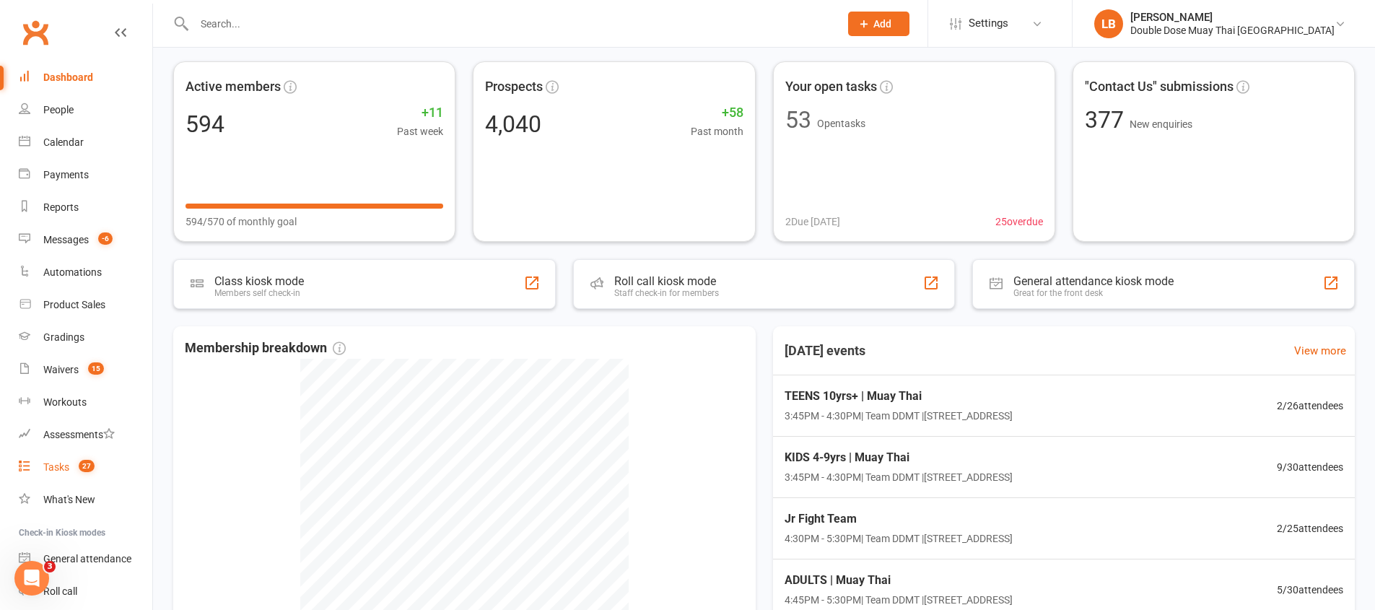
click at [53, 470] on div "Tasks" at bounding box center [56, 467] width 26 height 12
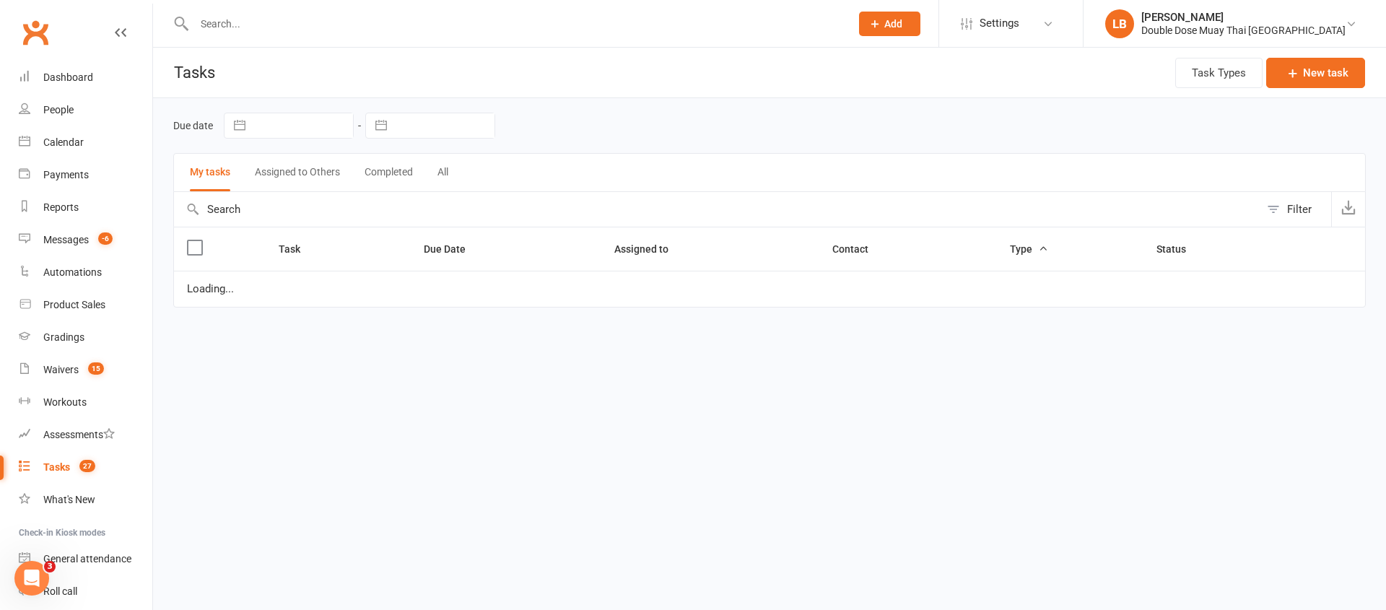
select select "started"
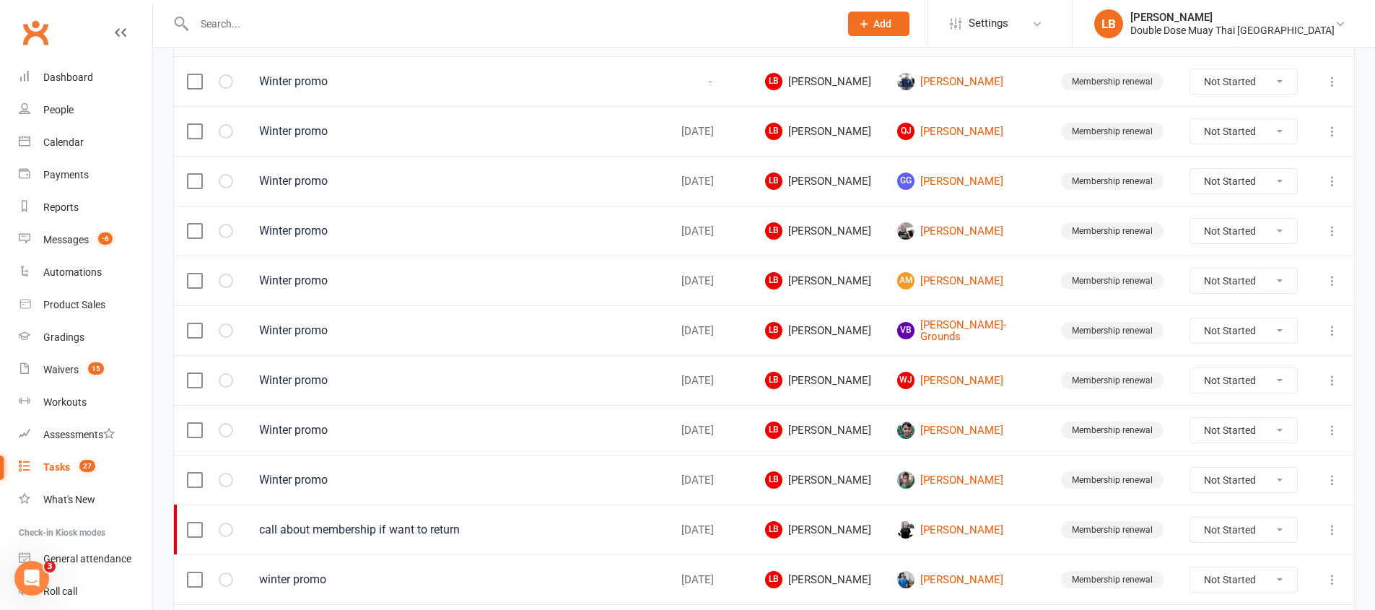
scroll to position [1021, 0]
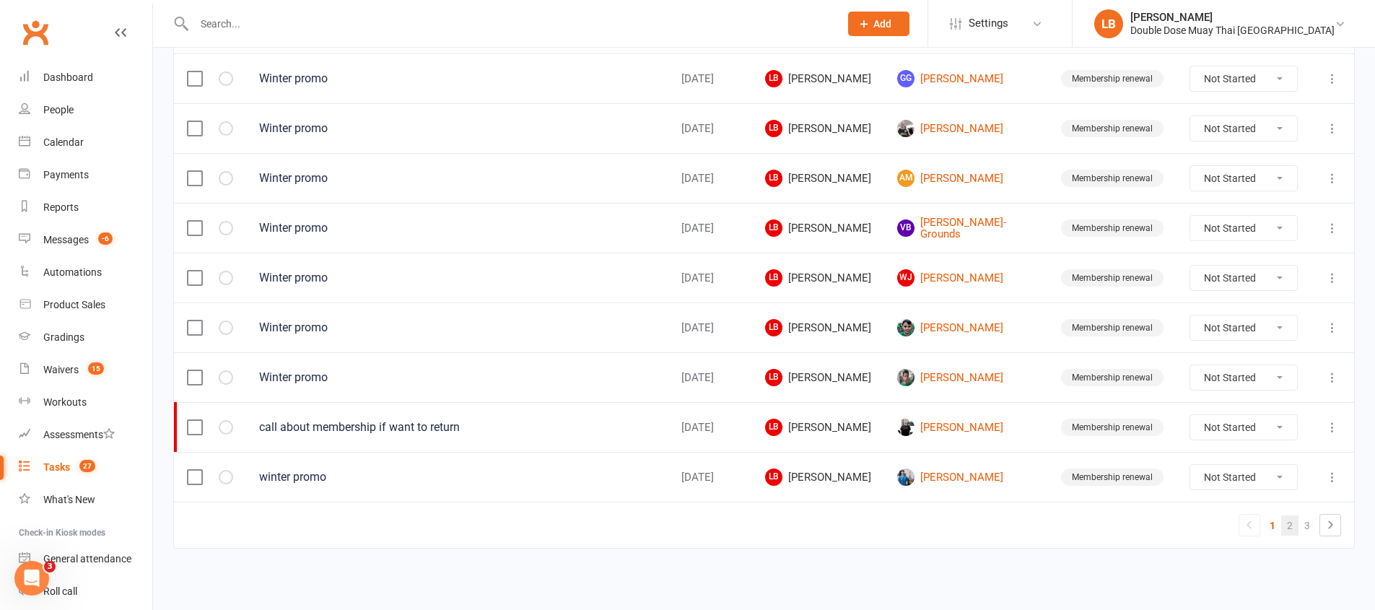
click at [1296, 533] on link "2" at bounding box center [1289, 525] width 17 height 20
select select "started"
click at [1291, 529] on link "2" at bounding box center [1289, 525] width 17 height 20
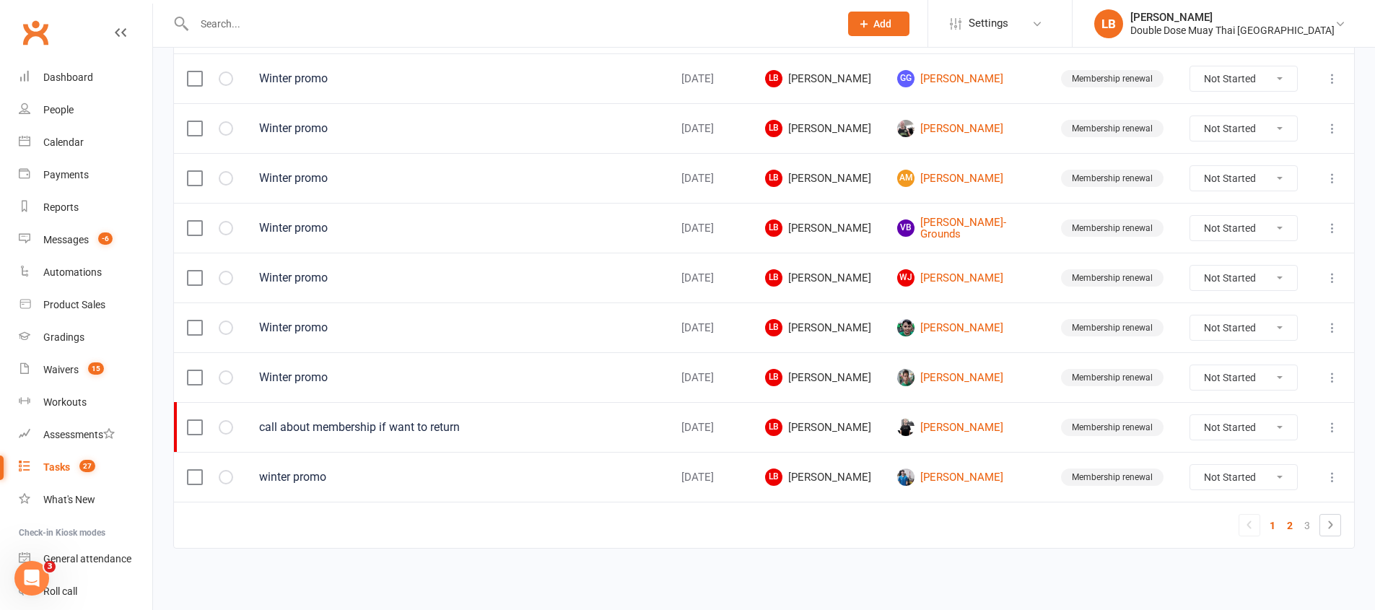
select select "started"
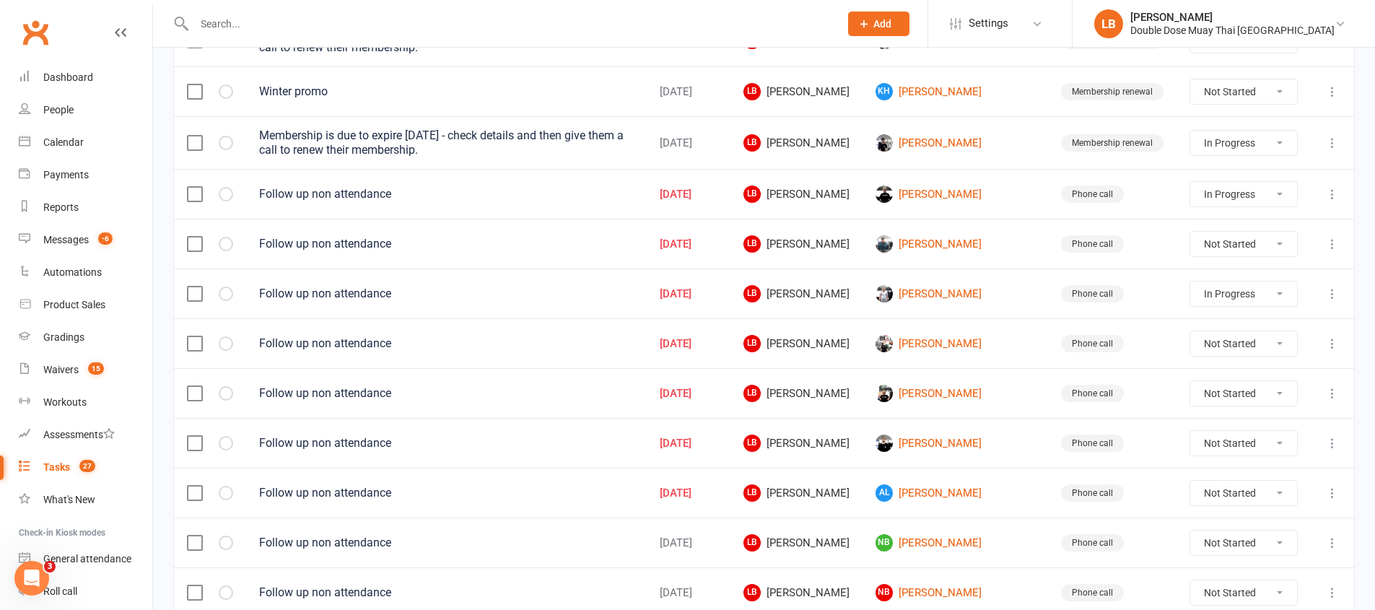
scroll to position [307, 0]
click at [77, 82] on div "Dashboard" at bounding box center [68, 77] width 50 height 12
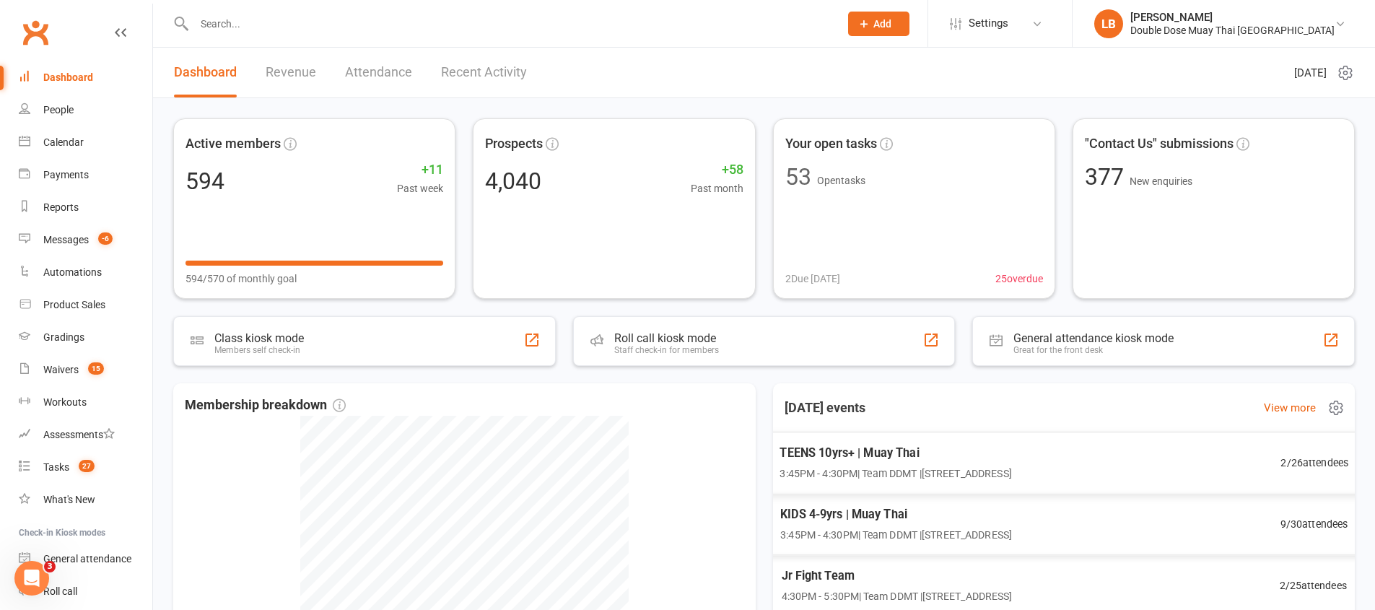
click at [936, 457] on span "TEENS 10yrs+ | Muay Thai" at bounding box center [896, 452] width 232 height 19
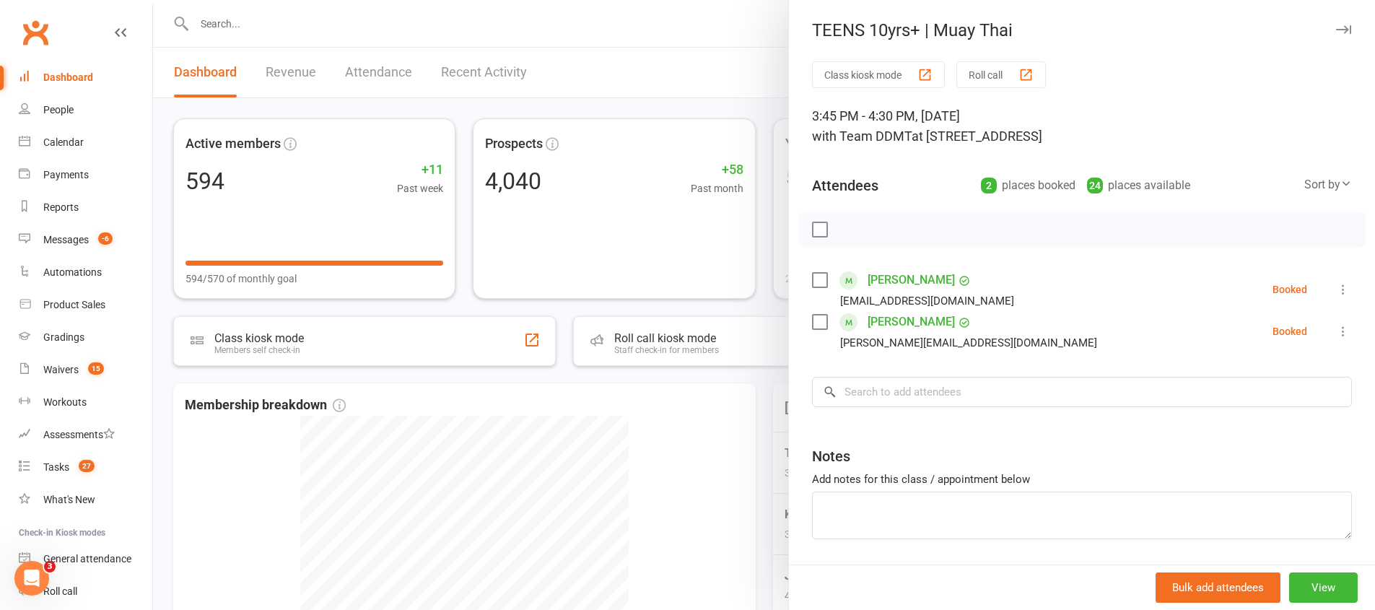
click at [709, 439] on div at bounding box center [764, 305] width 1222 height 610
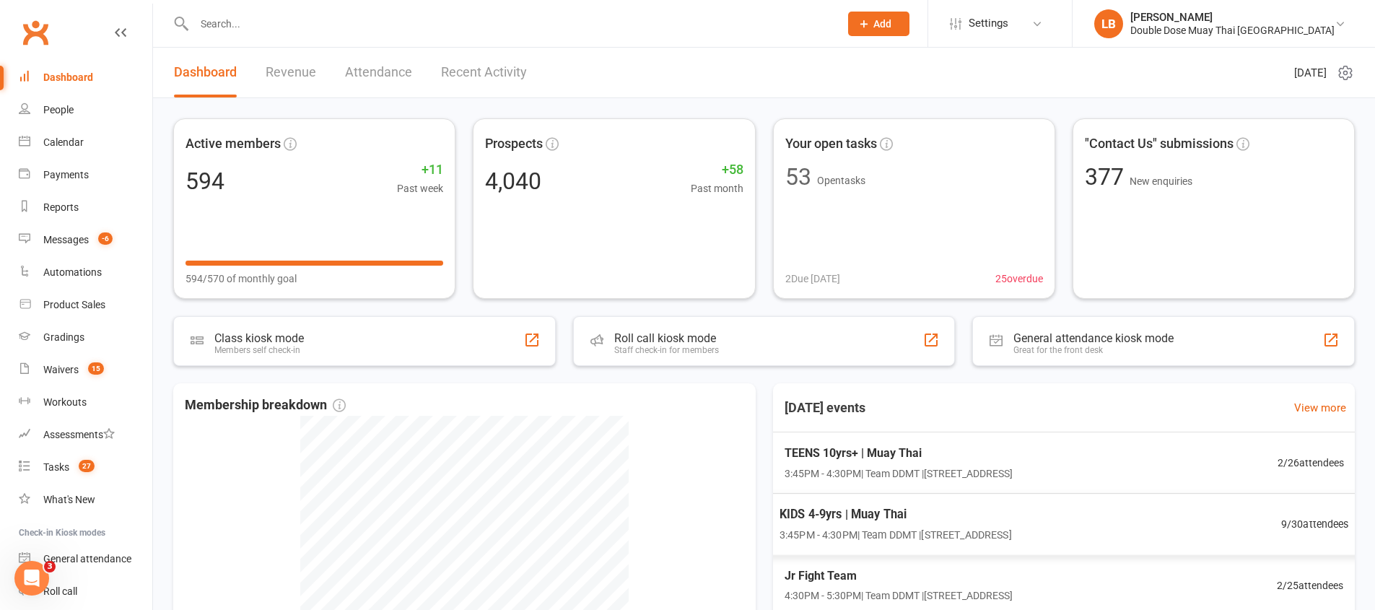
click at [855, 526] on div "KIDS 4-9yrs | Muay Thai 3:45PM - 4:30PM | Team DDMT | [STREET_ADDRESS]" at bounding box center [895, 524] width 232 height 38
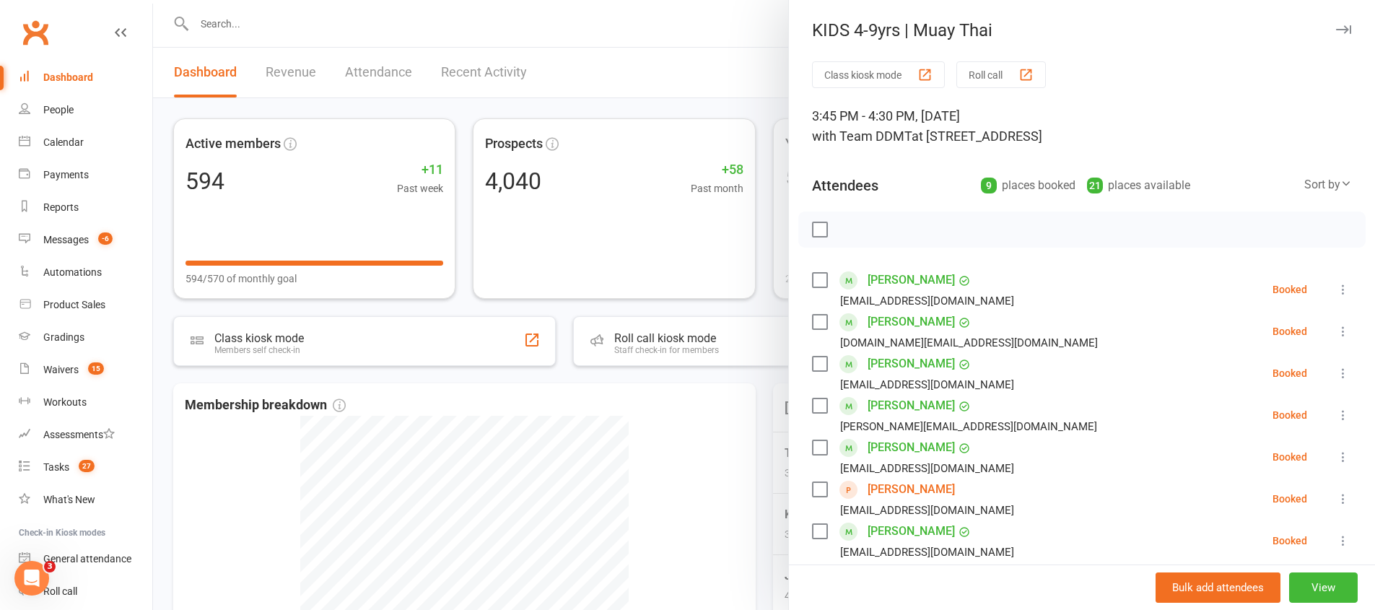
click at [672, 482] on div at bounding box center [764, 305] width 1222 height 610
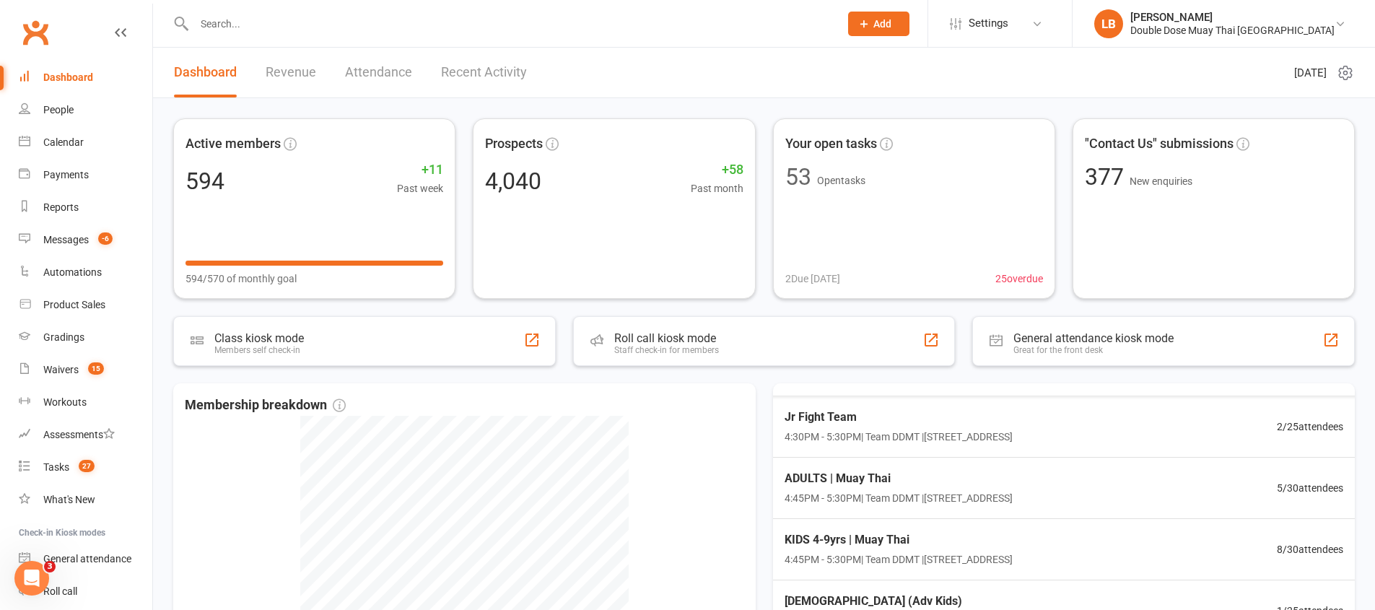
scroll to position [186, 0]
